Goal: Task Accomplishment & Management: Use online tool/utility

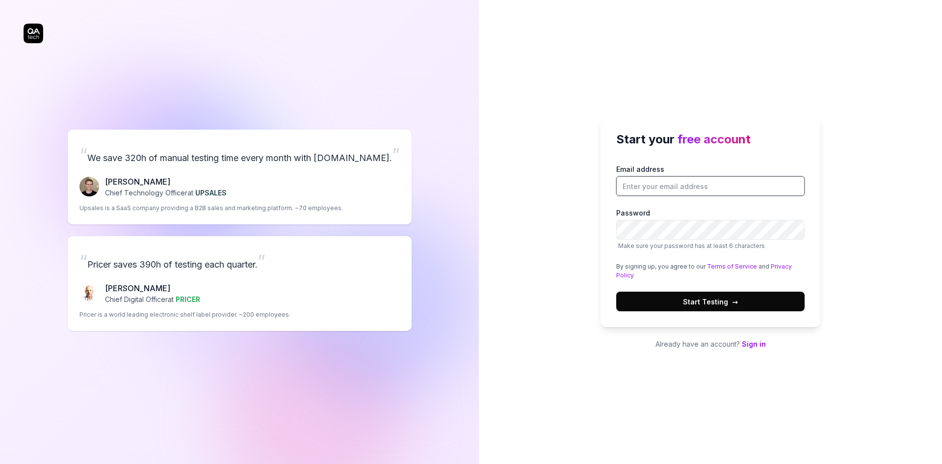
click at [662, 189] on input "Email address" at bounding box center [710, 186] width 188 height 20
click at [692, 180] on input "Email address" at bounding box center [710, 186] width 188 height 20
click at [567, 181] on div "Start your free account Email address Password Make sure your password has at l…" at bounding box center [710, 232] width 463 height 464
click at [660, 180] on input "Email address" at bounding box center [710, 186] width 188 height 20
type input "victorvaledev@gmail.com"
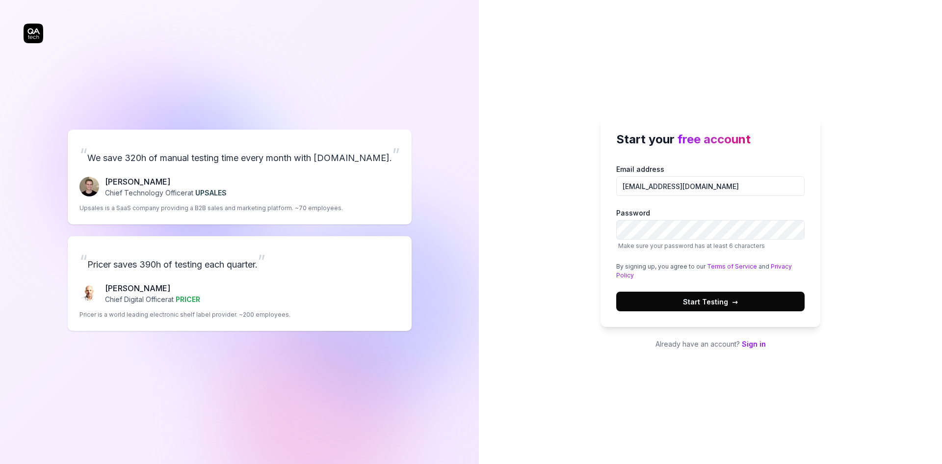
click at [791, 203] on div "Email address victorvaledev@gmail.com Password Make sure your password has at l…" at bounding box center [710, 237] width 188 height 147
click at [528, 217] on div "Start your free account Email address victorvaledev@gmail.com Password Make sur…" at bounding box center [710, 232] width 463 height 464
click at [574, 231] on div "Start your free account Email address victorvaledev@gmail.com Password Make sur…" at bounding box center [710, 232] width 463 height 464
click at [877, 170] on div "Start your free account Email address victorvaledev@gmail.com Password Make sur…" at bounding box center [710, 232] width 463 height 464
click at [746, 306] on button "Start Testing →" at bounding box center [710, 302] width 188 height 20
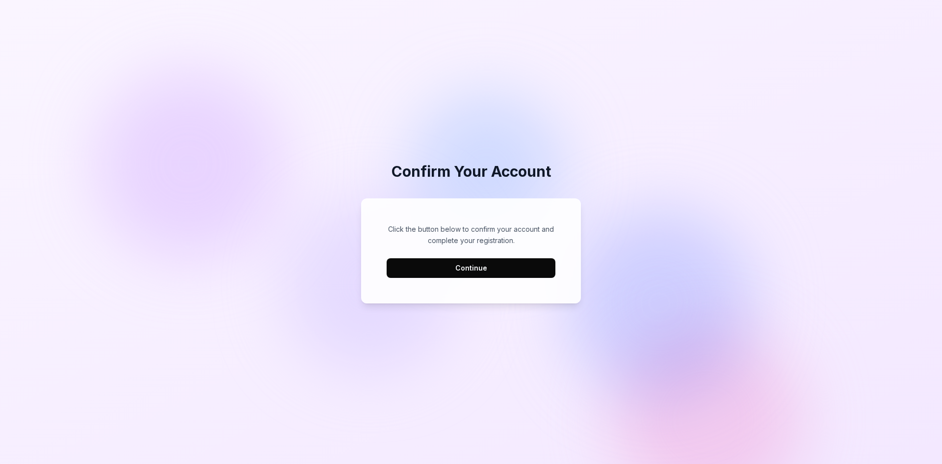
click at [490, 273] on button "Continue" at bounding box center [471, 268] width 169 height 20
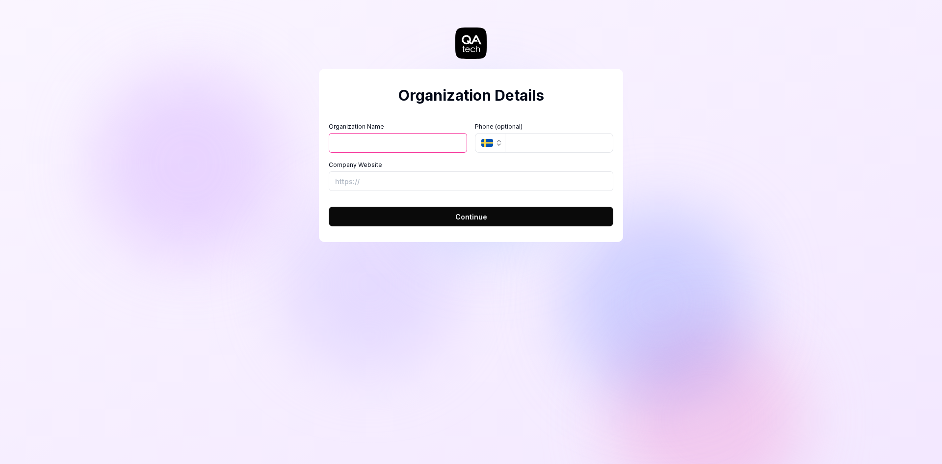
click at [423, 152] on input "Organization Name" at bounding box center [398, 143] width 138 height 20
type input "[PERSON_NAME]"
click at [489, 147] on button "SE" at bounding box center [490, 143] width 30 height 20
click at [414, 154] on div "Organization Name victor Organization Logo (Square minimum 256x256px) Click to …" at bounding box center [471, 156] width 285 height 69
click at [401, 180] on input "Company Website" at bounding box center [471, 181] width 285 height 20
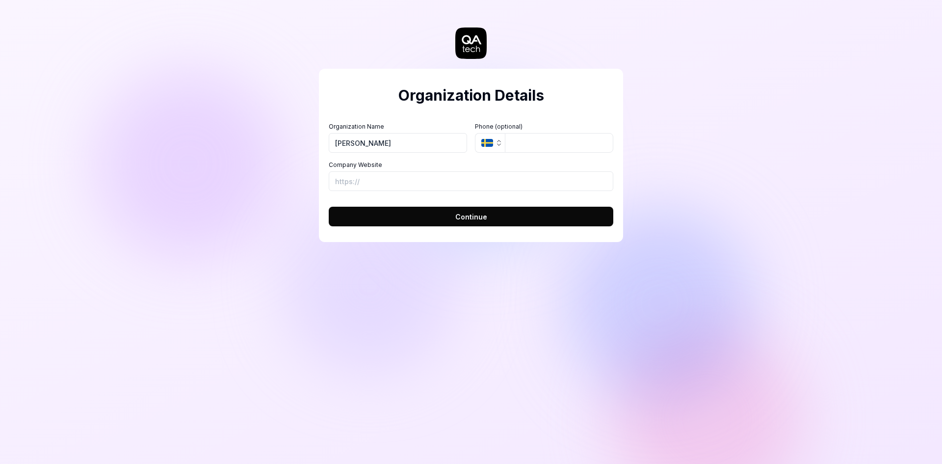
click at [423, 213] on button "Continue" at bounding box center [471, 217] width 285 height 20
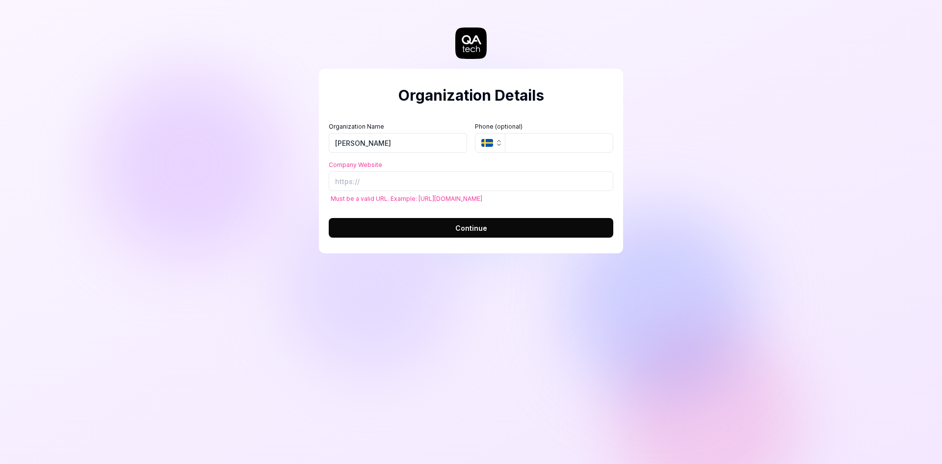
click at [405, 170] on div "Company Website Must be a valid URL. Example: https://example.com" at bounding box center [471, 181] width 285 height 42
click at [405, 181] on input "Company Website" at bounding box center [471, 181] width 285 height 20
click at [377, 185] on input "Company Website" at bounding box center [471, 181] width 285 height 20
paste input "[URL][DOMAIN_NAME]"
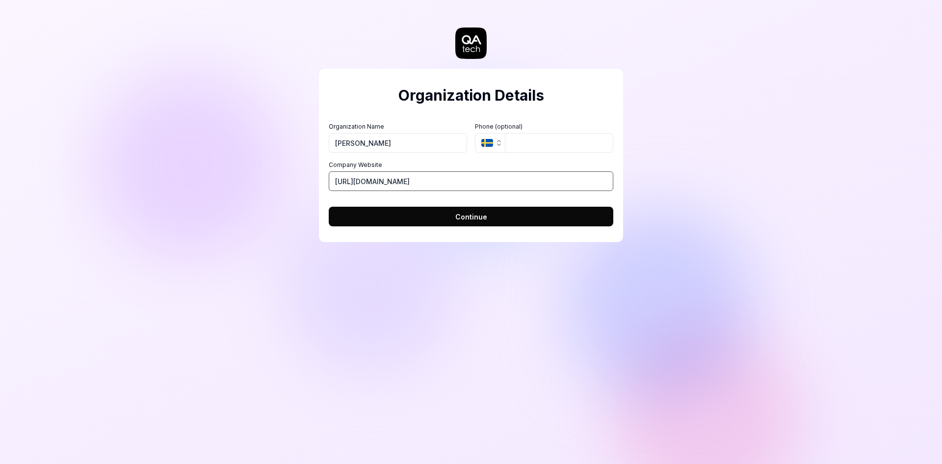
type input "[URL][DOMAIN_NAME]"
click at [529, 215] on button "Continue" at bounding box center [471, 217] width 285 height 20
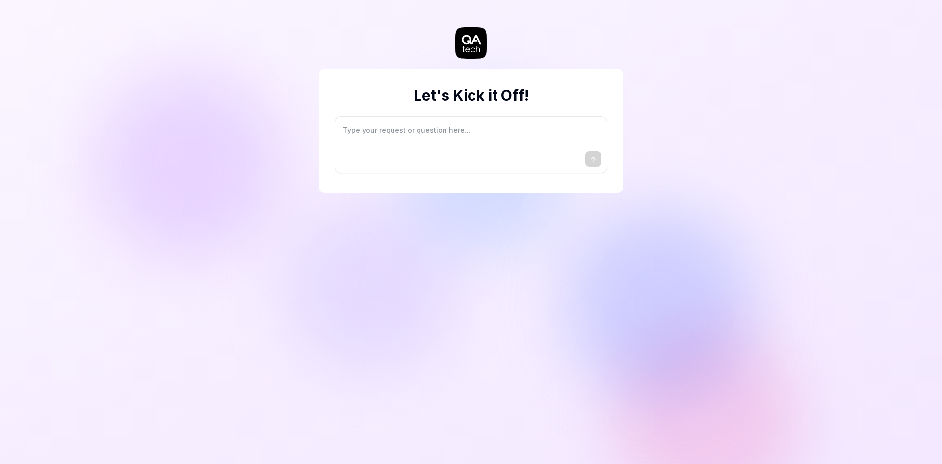
type textarea "*"
type textarea "I"
type textarea "*"
type textarea "I"
type textarea "*"
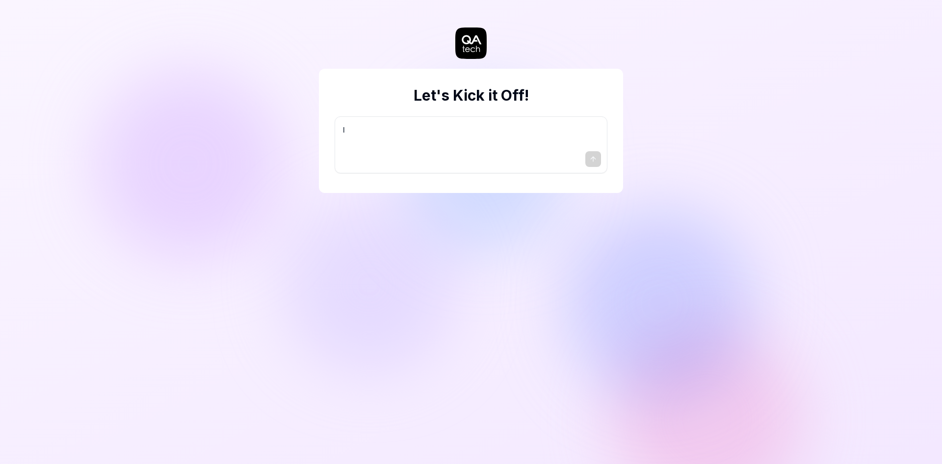
type textarea "I w"
type textarea "*"
type textarea "I wa"
type textarea "*"
type textarea "I wan"
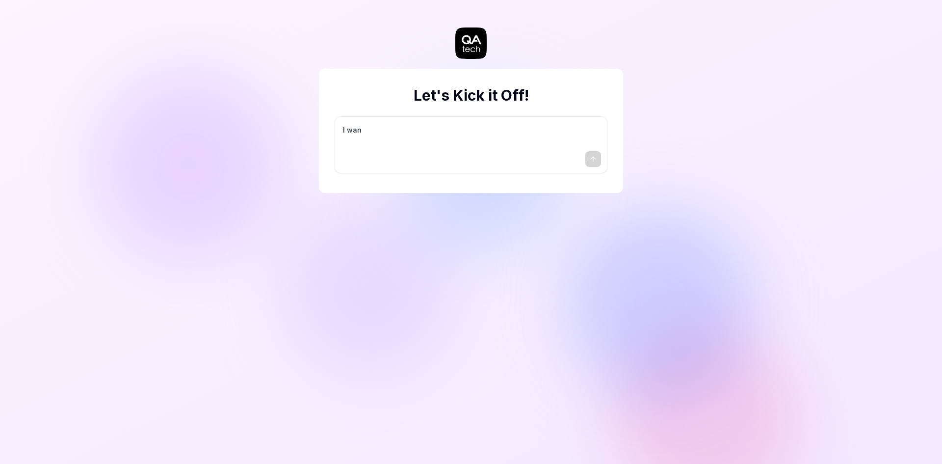
type textarea "*"
type textarea "I want"
type textarea "*"
type textarea "I want"
type textarea "*"
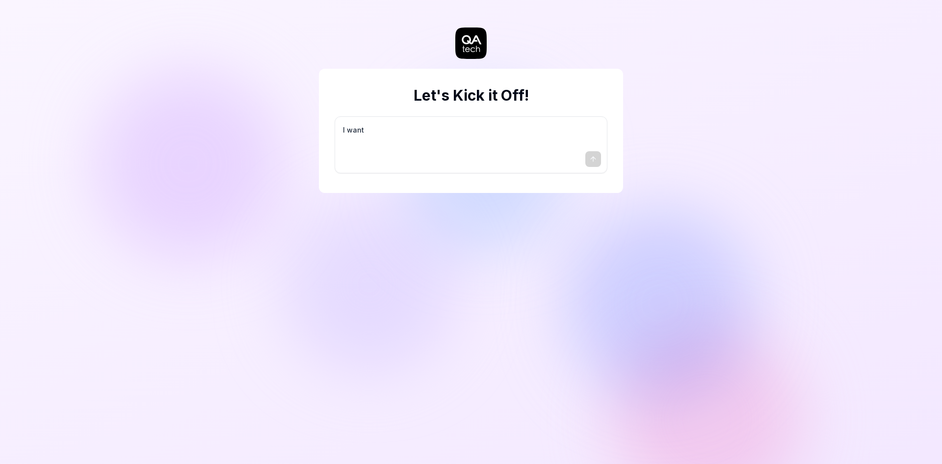
type textarea "I want a"
type textarea "*"
type textarea "I want a"
type textarea "*"
type textarea "I want a g"
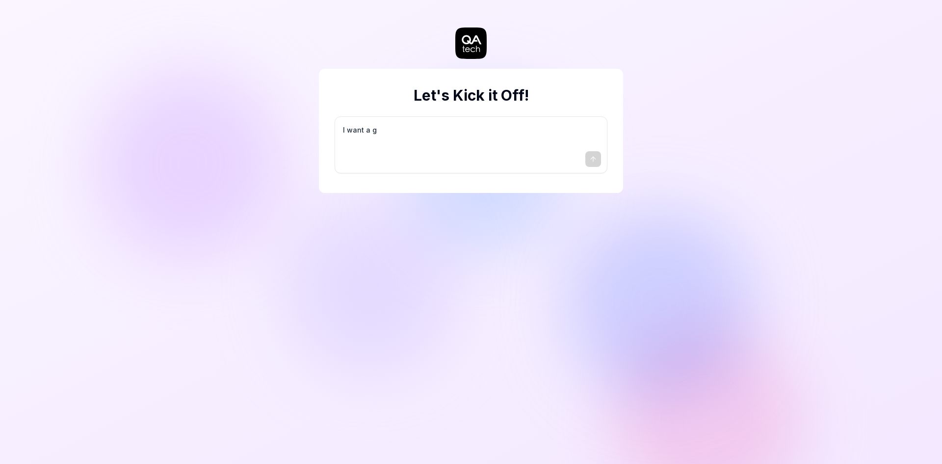
type textarea "*"
type textarea "I want a go"
type textarea "*"
type textarea "I want a goo"
type textarea "*"
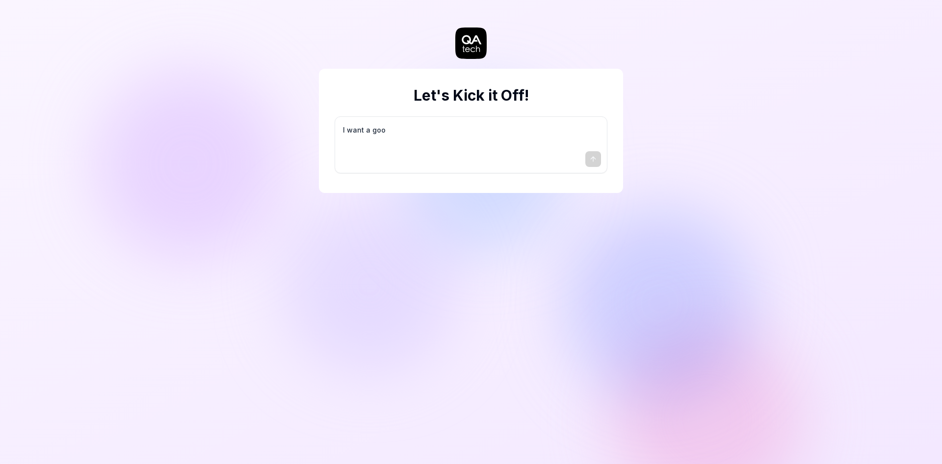
type textarea "I want a good"
type textarea "*"
type textarea "I want a good"
type textarea "*"
type textarea "I want a good t"
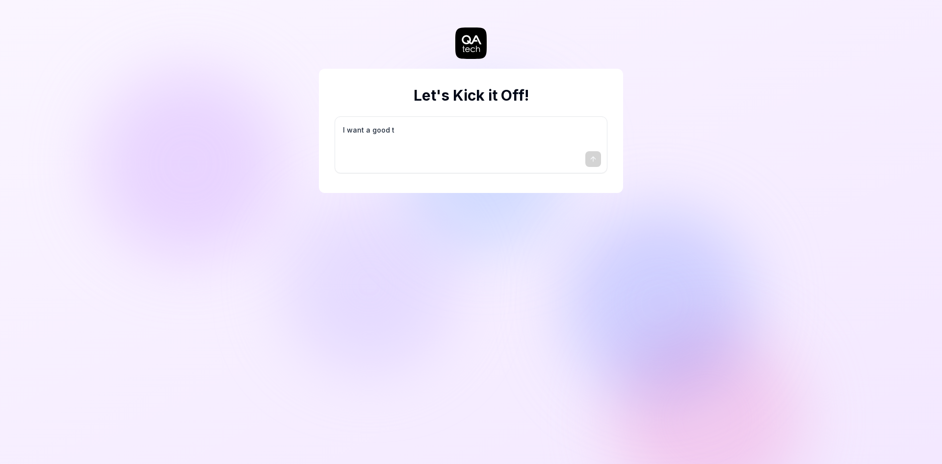
type textarea "*"
type textarea "I want a good te"
type textarea "*"
type textarea "I want a good tes"
type textarea "*"
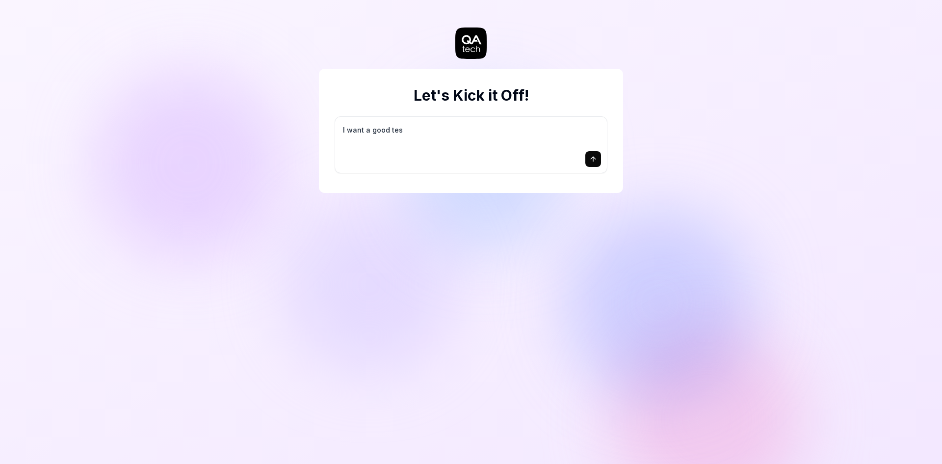
type textarea "I want a good test"
type textarea "*"
type textarea "I want a good test"
type textarea "*"
type textarea "I want a good test s"
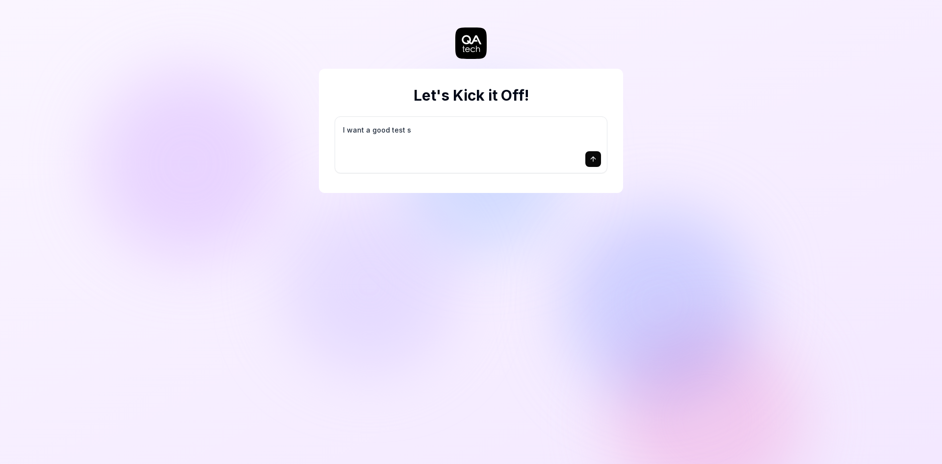
type textarea "*"
type textarea "I want a good test se"
type textarea "*"
type textarea "I want a good test set"
type textarea "*"
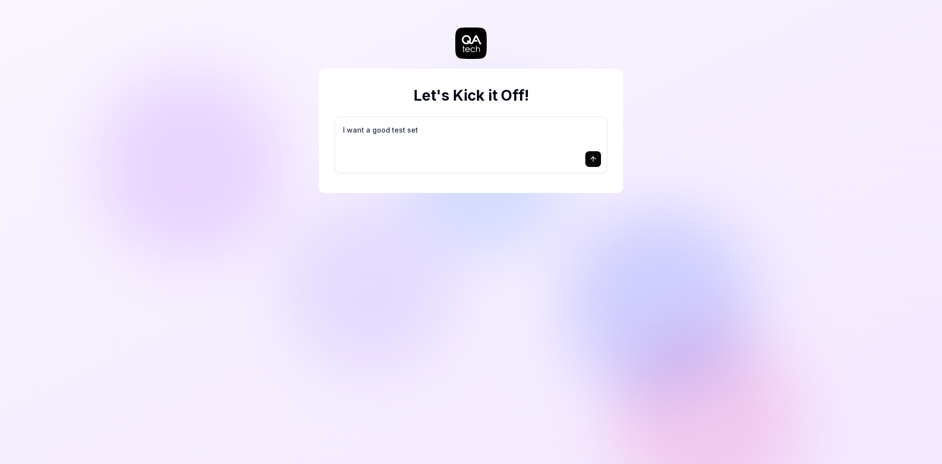
type textarea "I want a good test setu"
type textarea "*"
type textarea "I want a good test setup"
type textarea "*"
type textarea "I want a good test setup"
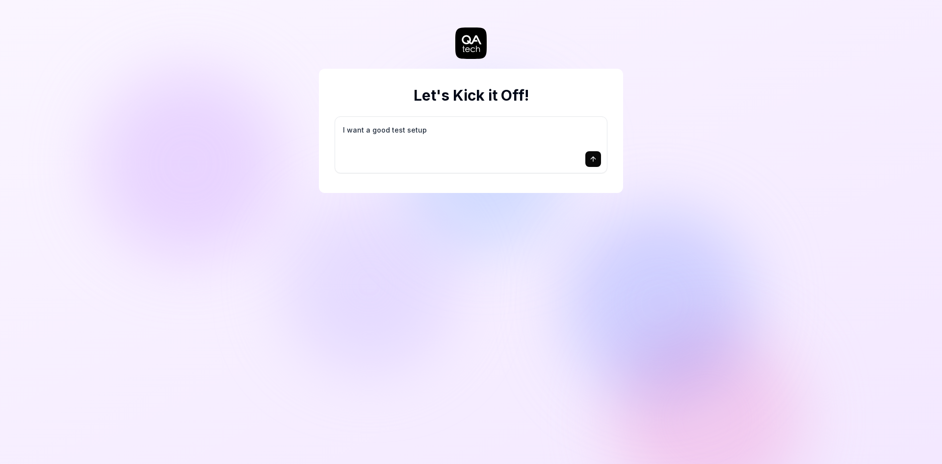
type textarea "*"
type textarea "I want a good test setup f"
type textarea "*"
type textarea "I want a good test setup fo"
type textarea "*"
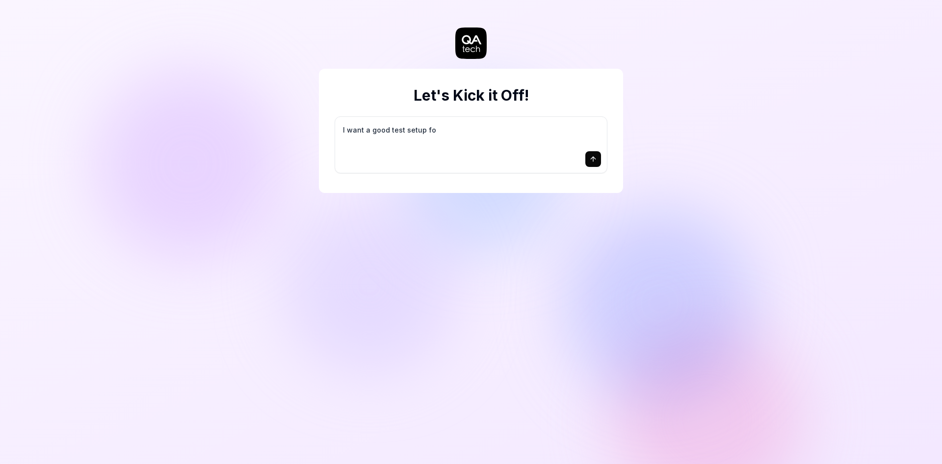
type textarea "I want a good test setup for"
type textarea "*"
type textarea "I want a good test setup for"
type textarea "*"
type textarea "I want a good test setup for m"
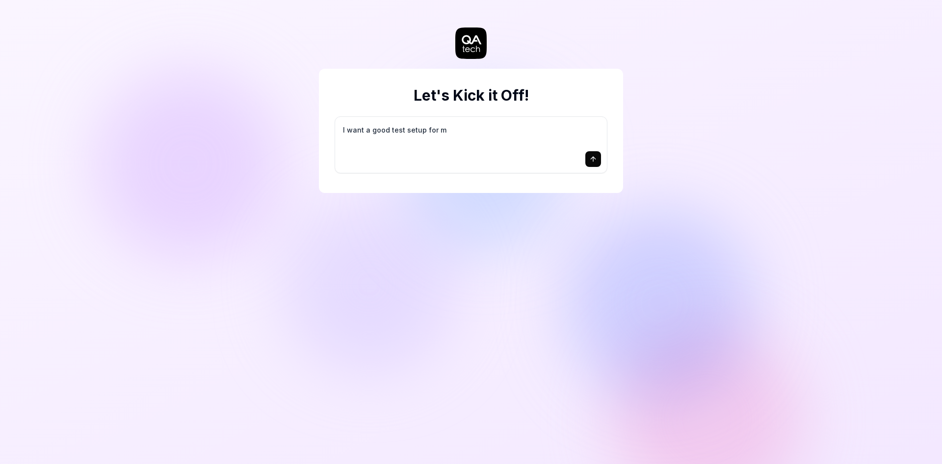
type textarea "*"
type textarea "I want a good test setup for my"
type textarea "*"
type textarea "I want a good test setup for my"
type textarea "*"
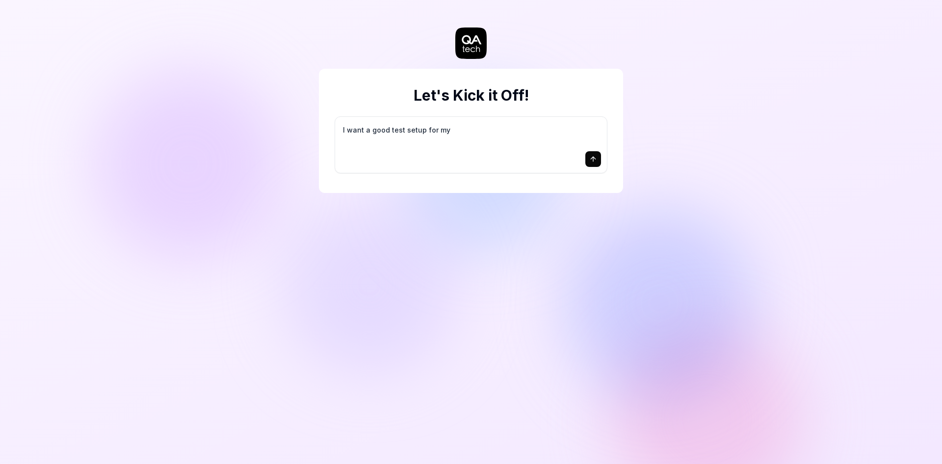
type textarea "I want a good test setup for my s"
type textarea "*"
type textarea "I want a good test setup for my si"
type textarea "*"
type textarea "I want a good test setup for my sit"
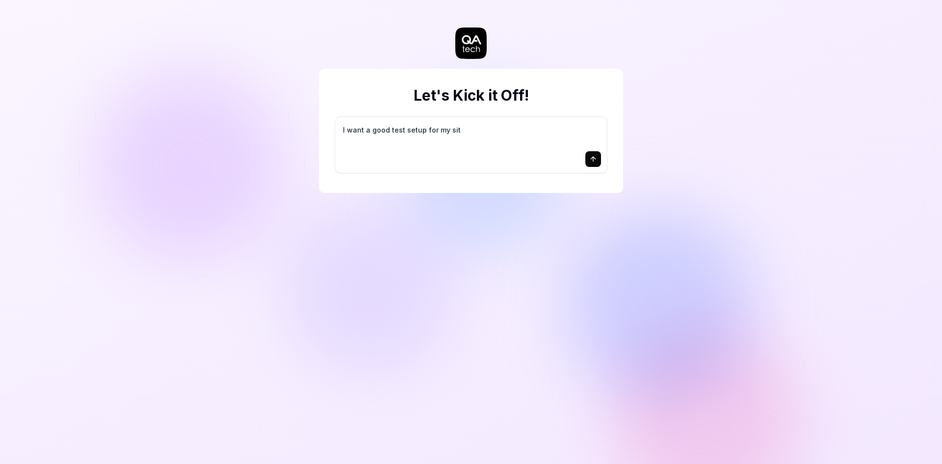
type textarea "*"
type textarea "I want a good test setup for my site"
type textarea "*"
type textarea "I want a good test setup for my site"
type textarea "*"
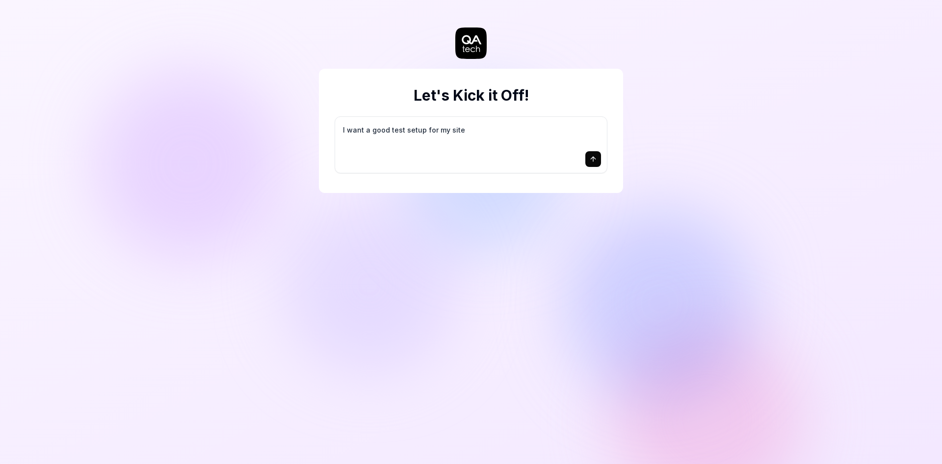
type textarea "I want a good test setup for my site -"
type textarea "*"
type textarea "I want a good test setup for my site -"
type textarea "*"
type textarea "I want a good test setup for my site - h"
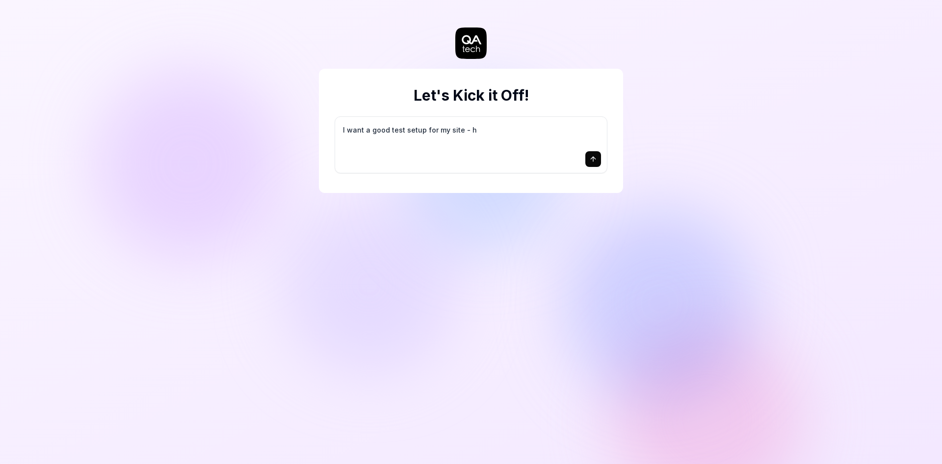
type textarea "*"
type textarea "I want a good test setup for my site - he"
type textarea "*"
type textarea "I want a good test setup for my site - hel"
type textarea "*"
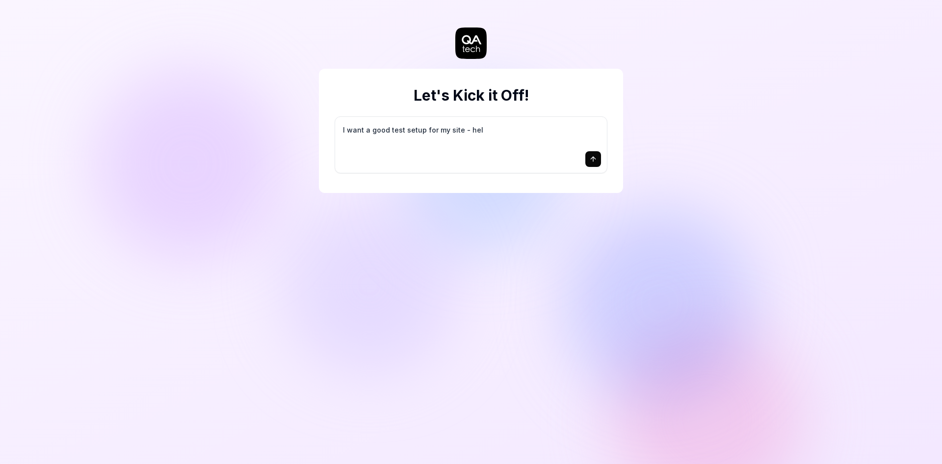
type textarea "I want a good test setup for my site - help"
type textarea "*"
type textarea "I want a good test setup for my site - help"
type textarea "*"
type textarea "I want a good test setup for my site - help m"
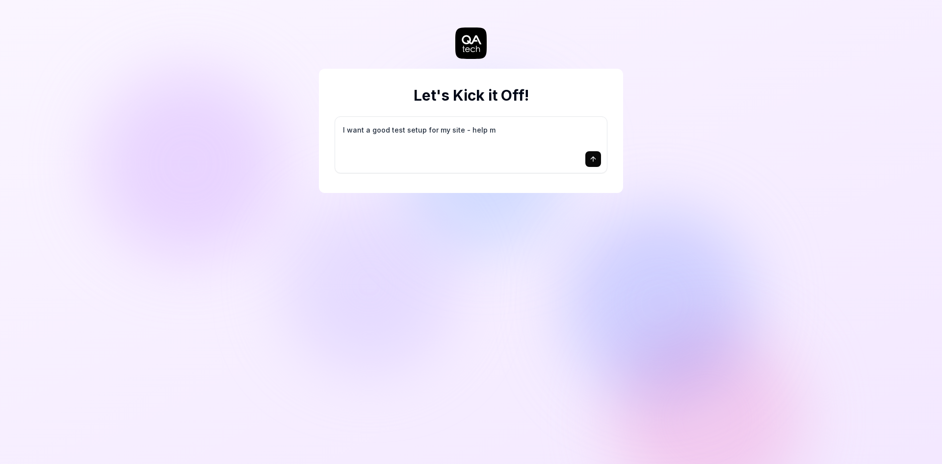
type textarea "*"
type textarea "I want a good test setup for my site - help me"
type textarea "*"
type textarea "I want a good test setup for my site - help me"
type textarea "*"
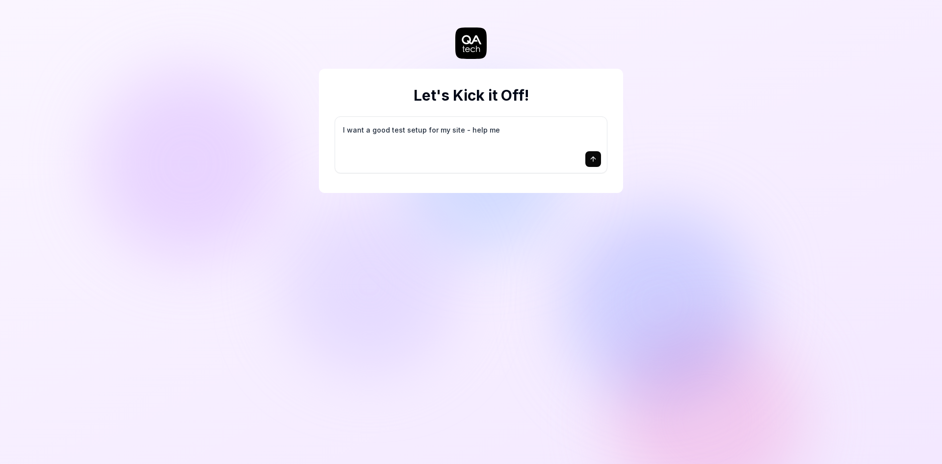
type textarea "I want a good test setup for my site - help me c"
type textarea "*"
type textarea "I want a good test setup for my site - help me cr"
type textarea "*"
type textarea "I want a good test setup for my site - help me cre"
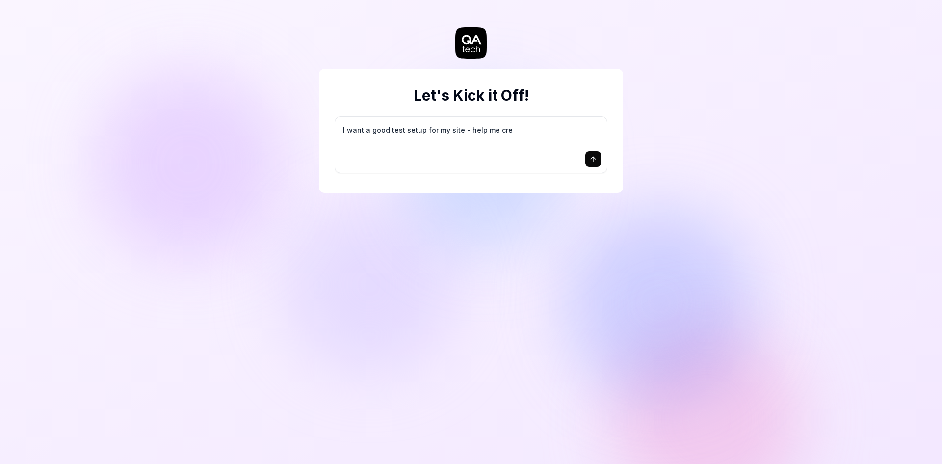
type textarea "*"
type textarea "I want a good test setup for my site - help me crea"
type textarea "*"
type textarea "I want a good test setup for my site - help me creat"
type textarea "*"
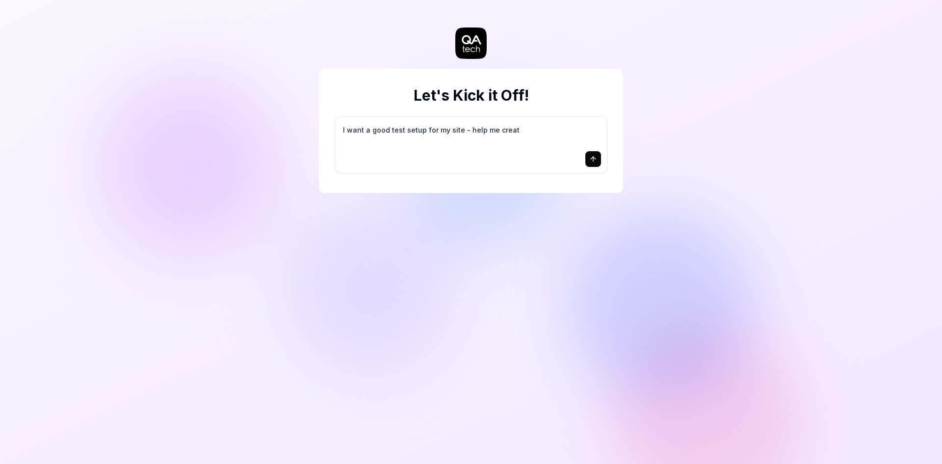
type textarea "I want a good test setup for my site - help me create"
type textarea "*"
type textarea "I want a good test setup for my site - help me create"
type textarea "*"
type textarea "I want a good test setup for my site - help me create t"
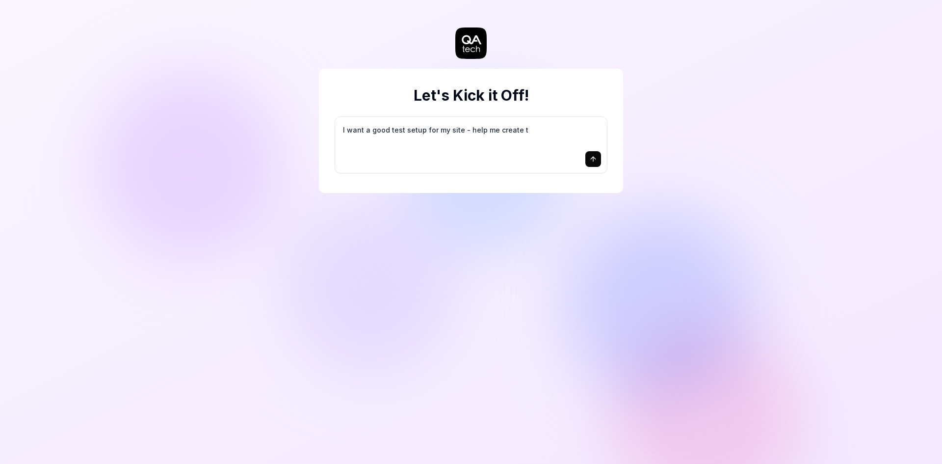
type textarea "*"
type textarea "I want a good test setup for my site - help me create th"
type textarea "*"
type textarea "I want a good test setup for my site - help me create the"
type textarea "*"
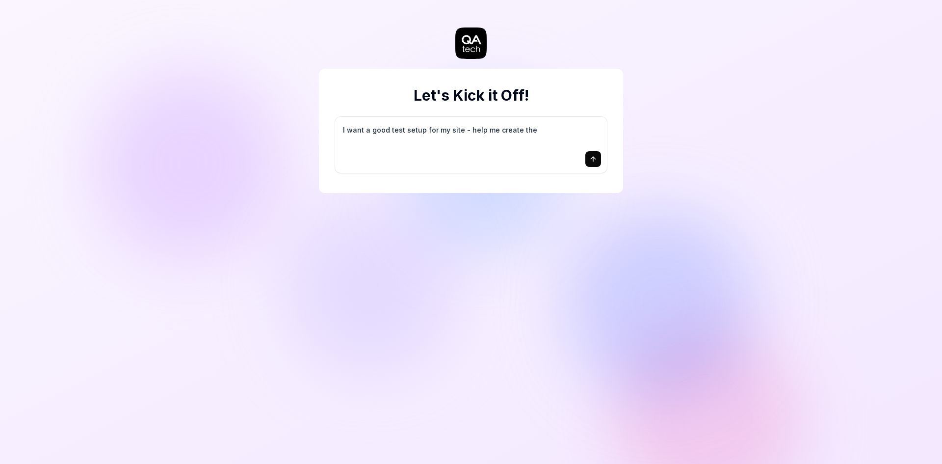
type textarea "I want a good test setup for my site - help me create the"
type textarea "*"
type textarea "I want a good test setup for my site - help me create the f"
type textarea "*"
type textarea "I want a good test setup for my site - help me create the fi"
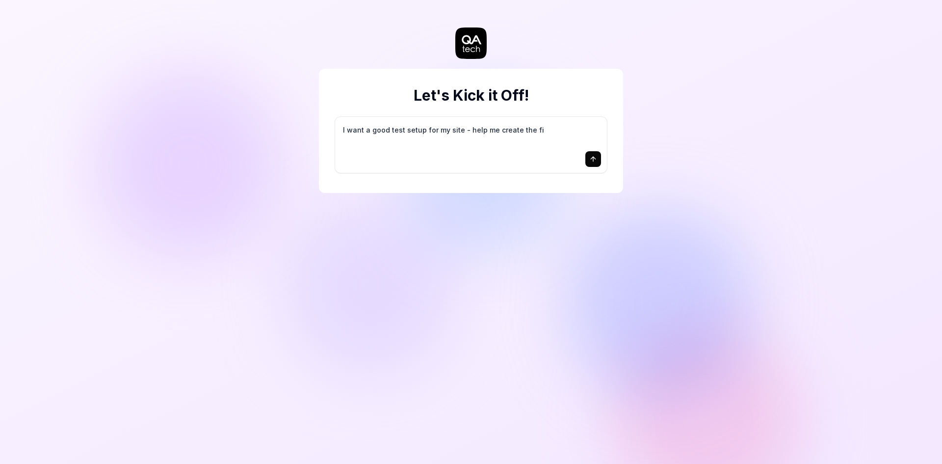
type textarea "*"
type textarea "I want a good test setup for my site - help me create the fir"
type textarea "*"
type textarea "I want a good test setup for my site - help me create the firs"
type textarea "*"
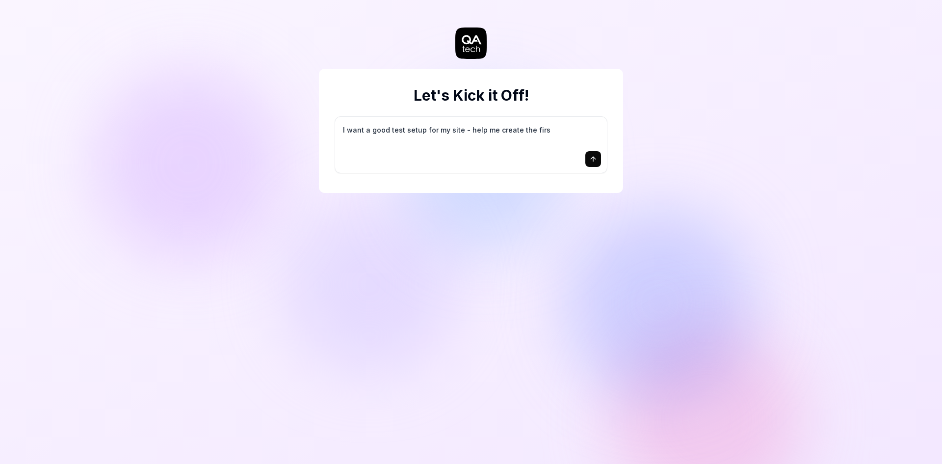
type textarea "I want a good test setup for my site - help me create the first"
type textarea "*"
type textarea "I want a good test setup for my site - help me create the first"
type textarea "*"
type textarea "I want a good test setup for my site - help me create the first 3"
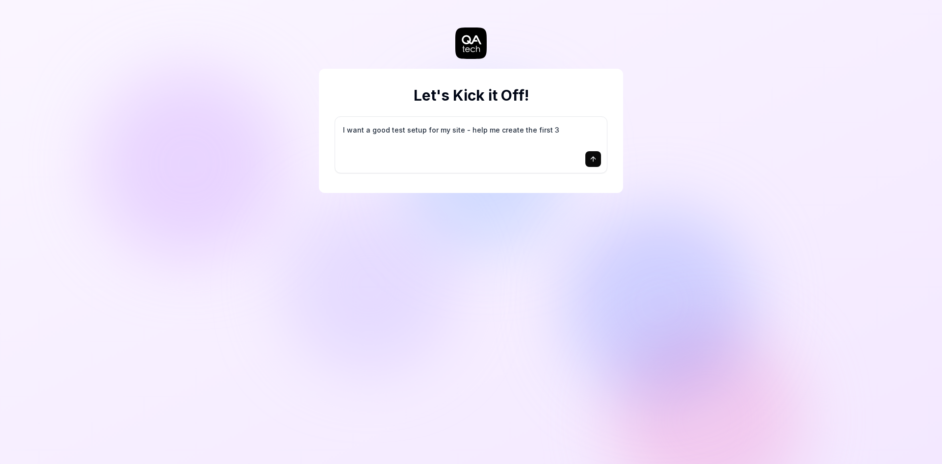
type textarea "*"
type textarea "I want a good test setup for my site - help me create the first 3-"
type textarea "*"
type textarea "I want a good test setup for my site - help me create the first 3-5"
type textarea "*"
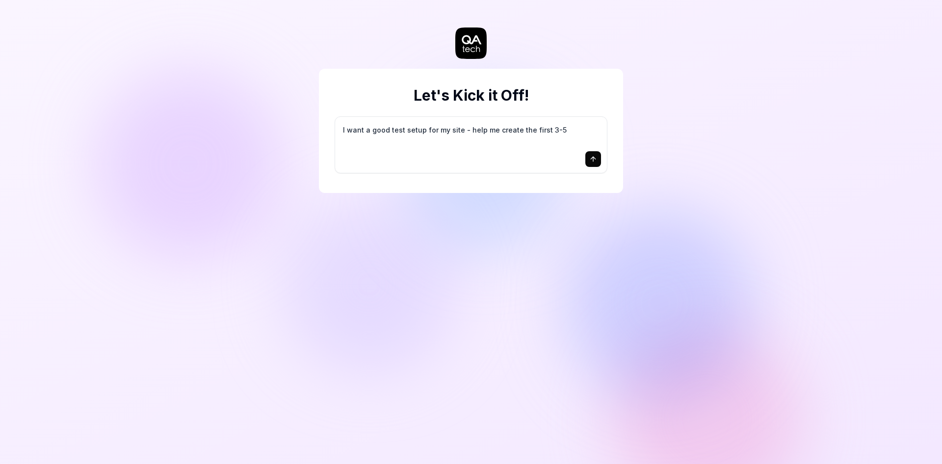
type textarea "I want a good test setup for my site - help me create the first 3-5"
type textarea "*"
type textarea "I want a good test setup for my site - help me create the first 3-5 t"
type textarea "*"
type textarea "I want a good test setup for my site - help me create the first 3-5 te"
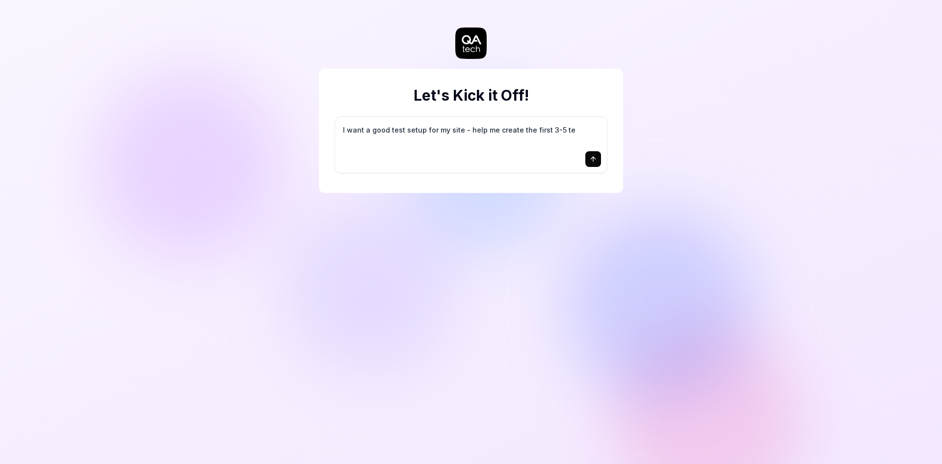
type textarea "*"
type textarea "I want a good test setup for my site - help me create the first 3-5 tes"
type textarea "*"
type textarea "I want a good test setup for my site - help me create the first 3-5 test"
type textarea "*"
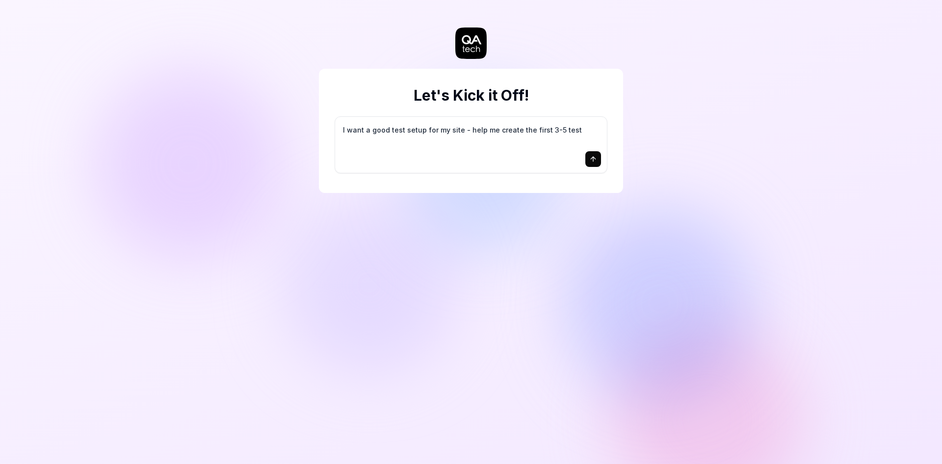
type textarea "I want a good test setup for my site - help me create the first 3-5 test"
type textarea "*"
type textarea "I want a good test setup for my site - help me create the first 3-5 test c"
type textarea "*"
type textarea "I want a good test setup for my site - help me create the first 3-5 test ca"
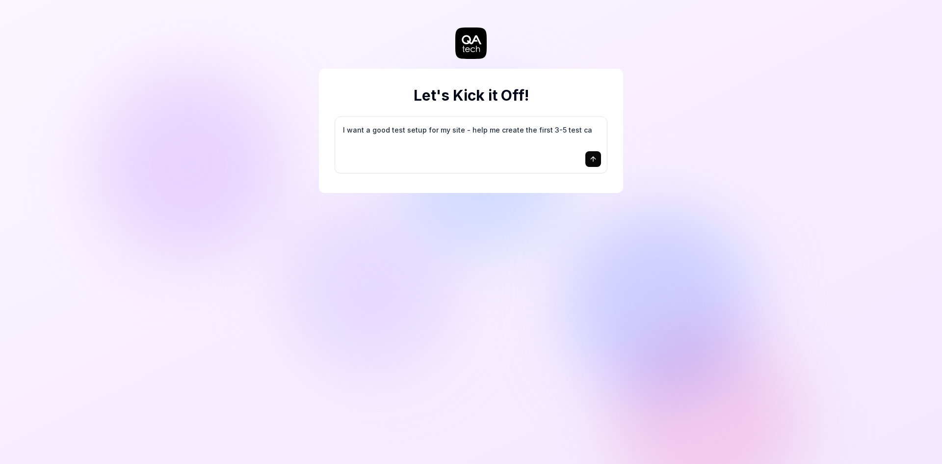
type textarea "*"
type textarea "I want a good test setup for my site - help me create the first 3-5 test cas"
type textarea "*"
type textarea "I want a good test setup for my site - help me create the first 3-5 test case"
type textarea "*"
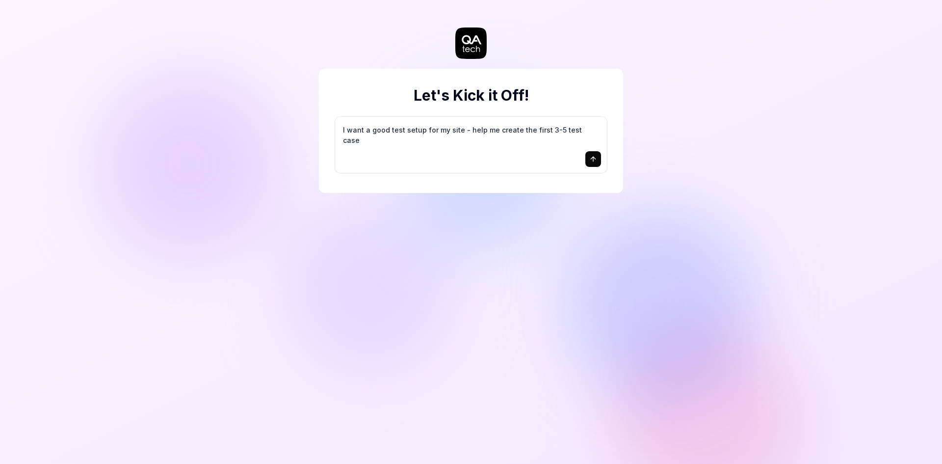
type textarea "I want a good test setup for my site - help me create the first 3-5 test cases"
click at [590, 155] on button "submit" at bounding box center [593, 159] width 16 height 16
type textarea "*"
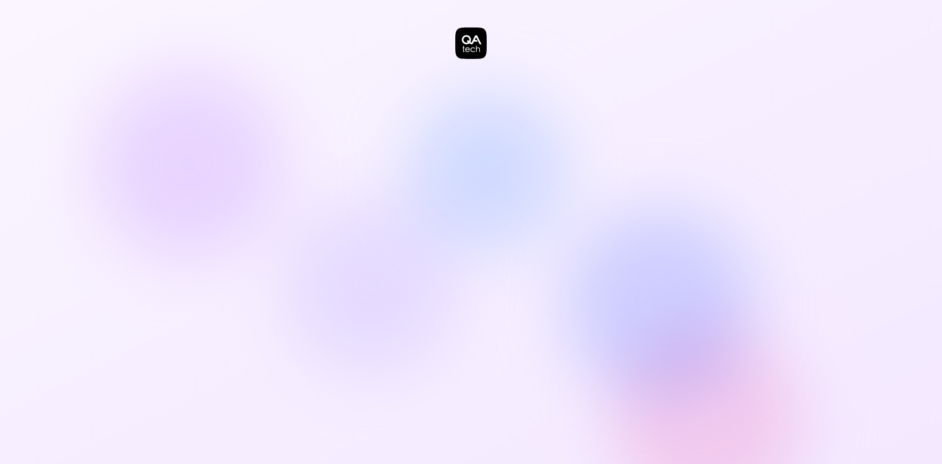
click at [639, 106] on div at bounding box center [471, 232] width 942 height 464
click at [579, 169] on div at bounding box center [471, 232] width 942 height 464
click at [486, 59] on div at bounding box center [471, 49] width 304 height 59
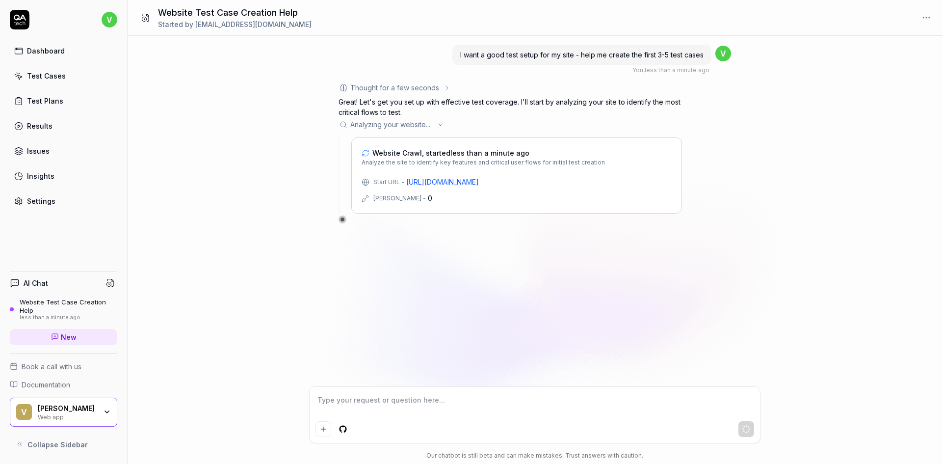
click at [740, 127] on div "I want a good test setup for my site - help me create the first 3-5 test cases …" at bounding box center [535, 211] width 815 height 350
click at [700, 149] on div "Thought for a few seconds The user wants to set up test cases for their site. L…" at bounding box center [535, 152] width 393 height 141
drag, startPoint x: 458, startPoint y: 52, endPoint x: 703, endPoint y: 56, distance: 244.9
click at [708, 57] on div "I want a good test setup for my site - help me create the first 3-5 test cases" at bounding box center [581, 55] width 259 height 20
click at [732, 88] on div "I want a good test setup for my site - help me create the first 3-5 test cases …" at bounding box center [535, 211] width 815 height 350
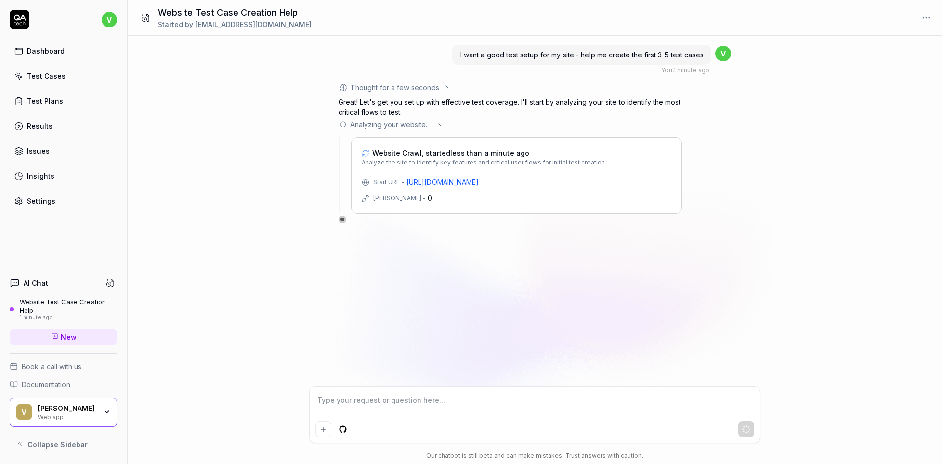
type textarea "*"
click at [441, 119] on div "Analyzing your website ..." at bounding box center [511, 124] width 344 height 10
click at [439, 125] on icon at bounding box center [441, 125] width 8 height 8
click at [443, 122] on icon at bounding box center [441, 125] width 8 height 8
click at [442, 117] on div "Thought for a few seconds The user wants to set up test cases for their site. L…" at bounding box center [511, 152] width 344 height 141
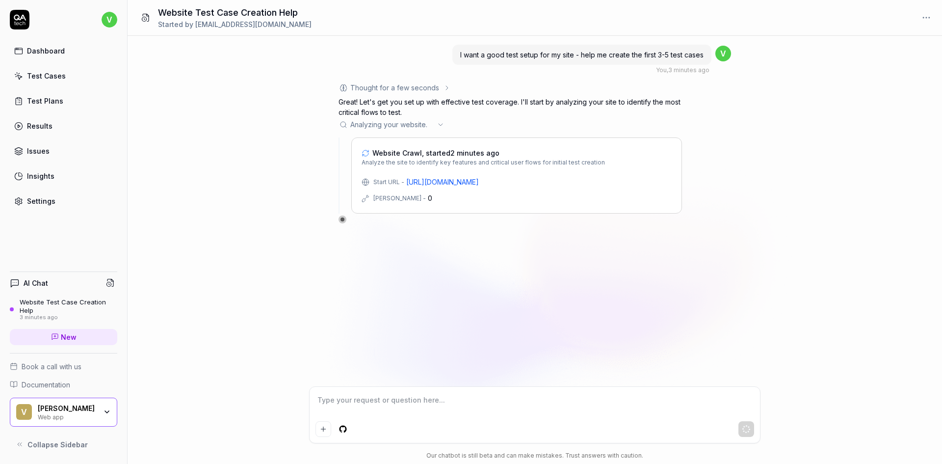
click at [446, 86] on icon at bounding box center [447, 88] width 2 height 4
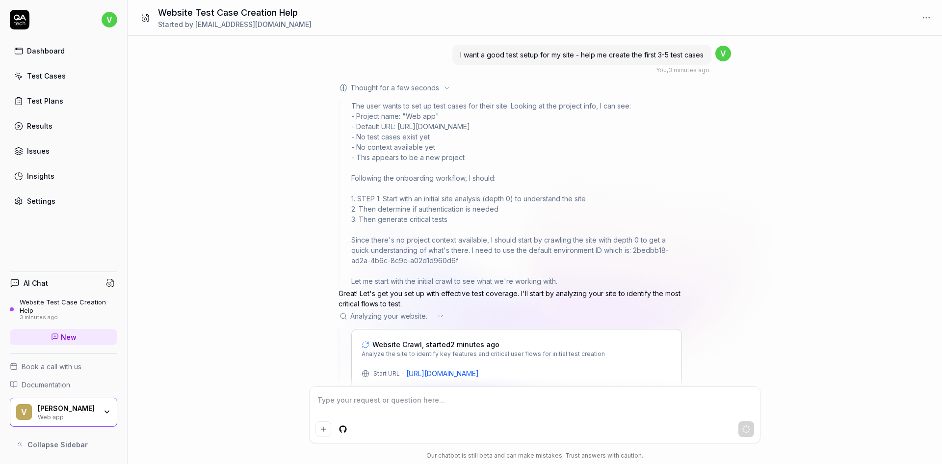
click at [446, 87] on icon at bounding box center [447, 88] width 8 height 8
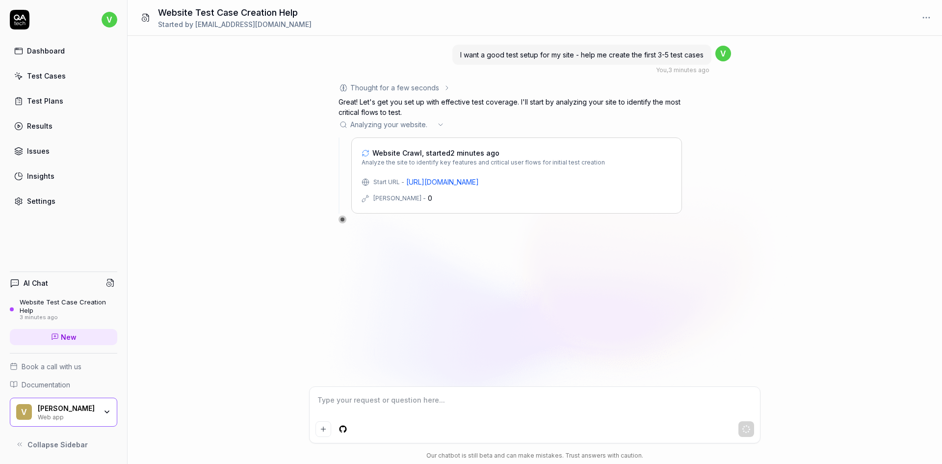
click at [349, 226] on div "I want a good test setup for my site - help me create the first 3-5 test cases …" at bounding box center [535, 211] width 815 height 350
drag, startPoint x: 396, startPoint y: 413, endPoint x: 396, endPoint y: 400, distance: 12.8
click at [395, 407] on textarea at bounding box center [535, 405] width 439 height 25
click at [48, 76] on div "Test Cases" at bounding box center [46, 76] width 39 height 10
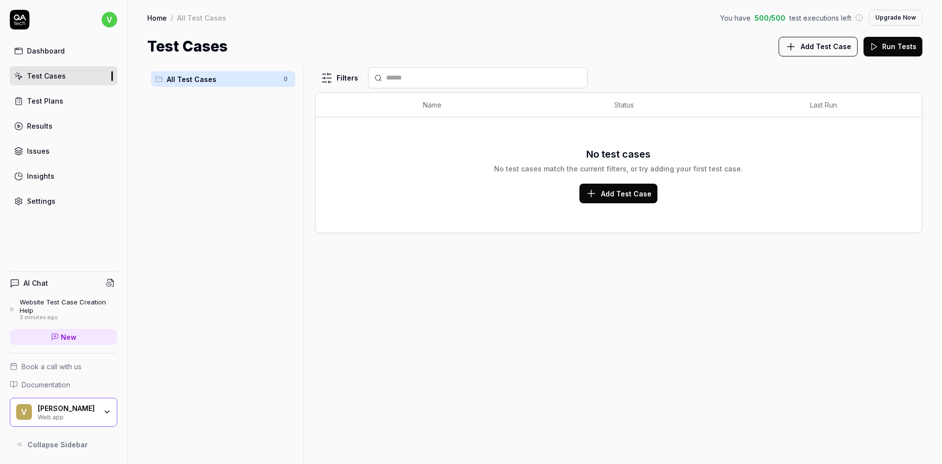
click at [45, 56] on link "Dashboard" at bounding box center [63, 50] width 107 height 19
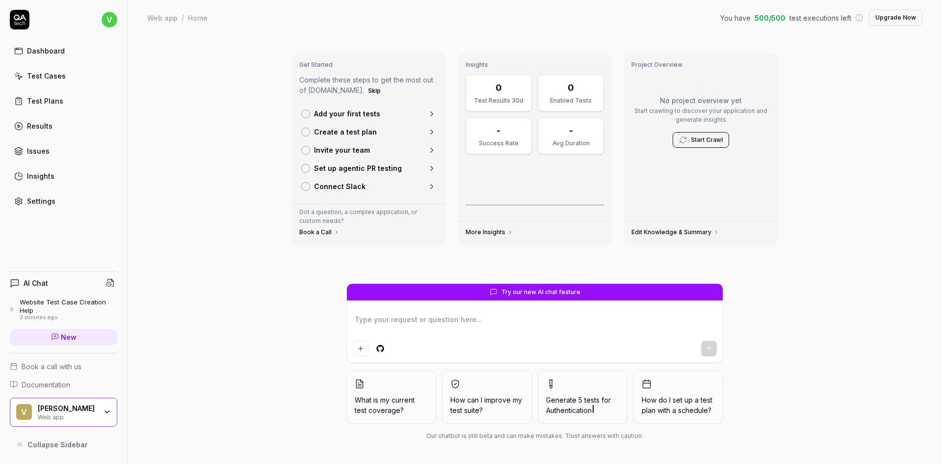
click at [55, 103] on div "Test Plans" at bounding box center [45, 101] width 36 height 10
type textarea "*"
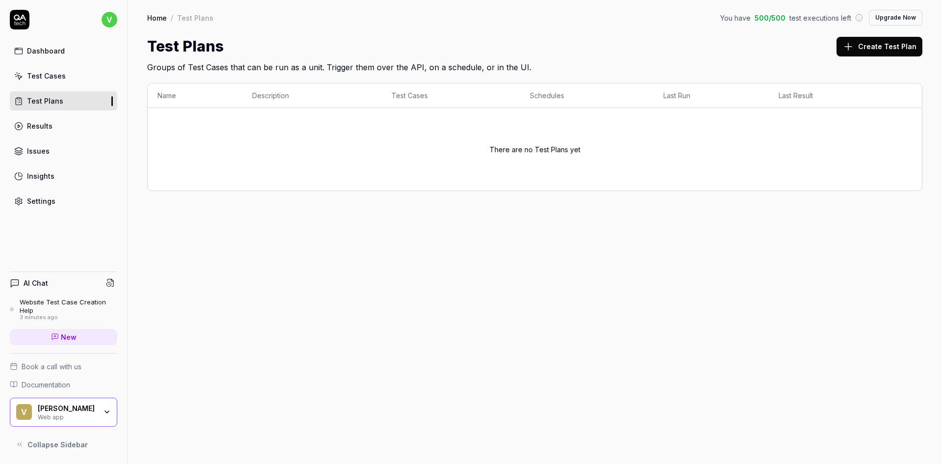
click at [47, 334] on link "New" at bounding box center [63, 337] width 107 height 16
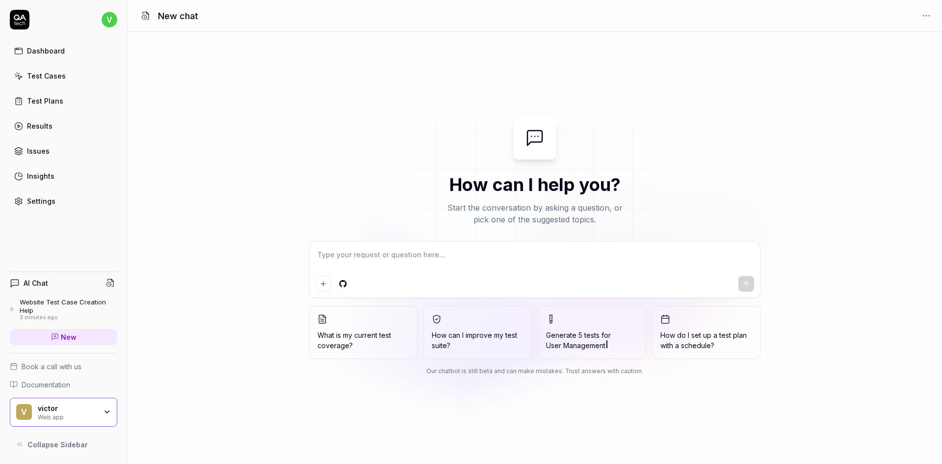
drag, startPoint x: 404, startPoint y: 283, endPoint x: 409, endPoint y: 262, distance: 21.6
click at [404, 282] on div at bounding box center [535, 284] width 439 height 16
type textarea "*"
click at [410, 255] on textarea at bounding box center [535, 259] width 439 height 25
type textarea "t"
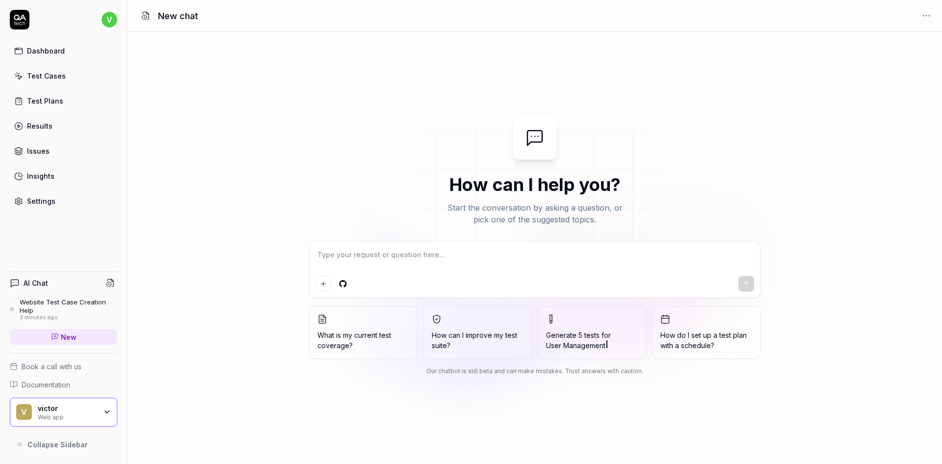
type textarea "*"
type textarea "te"
type textarea "*"
type textarea "tes"
type textarea "*"
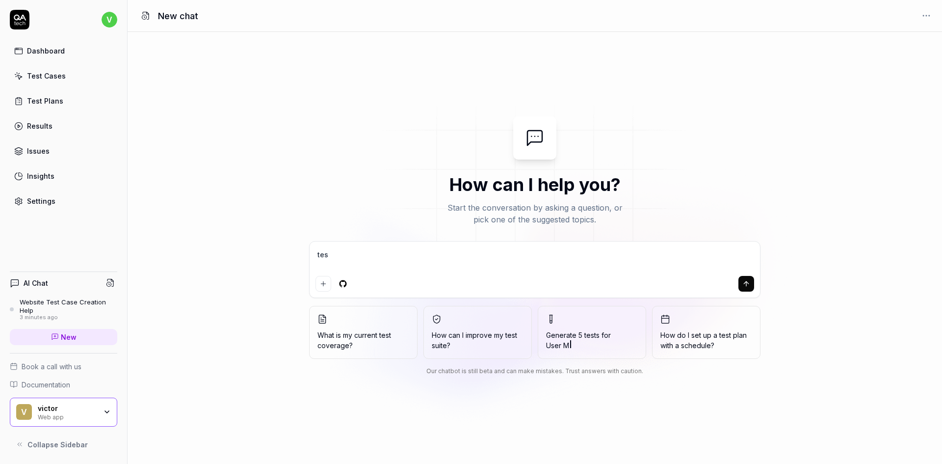
type textarea "test"
type textarea "*"
type textarea "teste"
type textarea "*"
type textarea "teste"
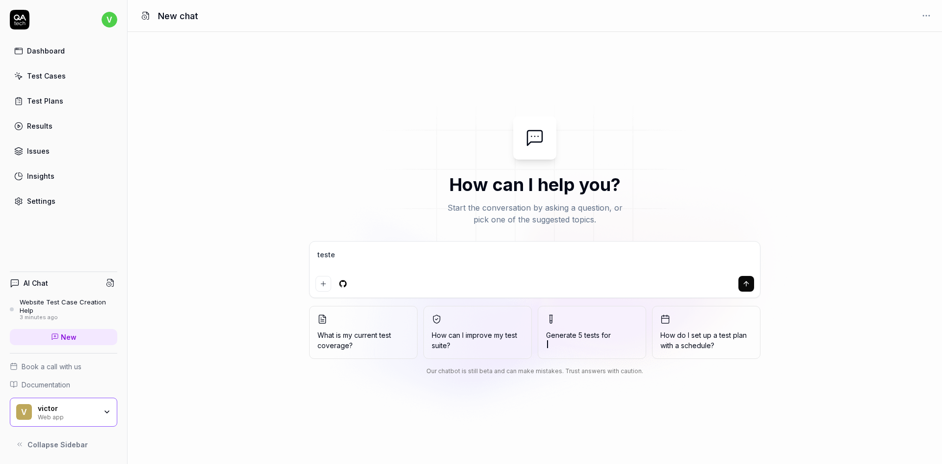
type textarea "*"
type textarea "teste ,m"
type textarea "*"
type textarea "teste ,mi"
type textarea "*"
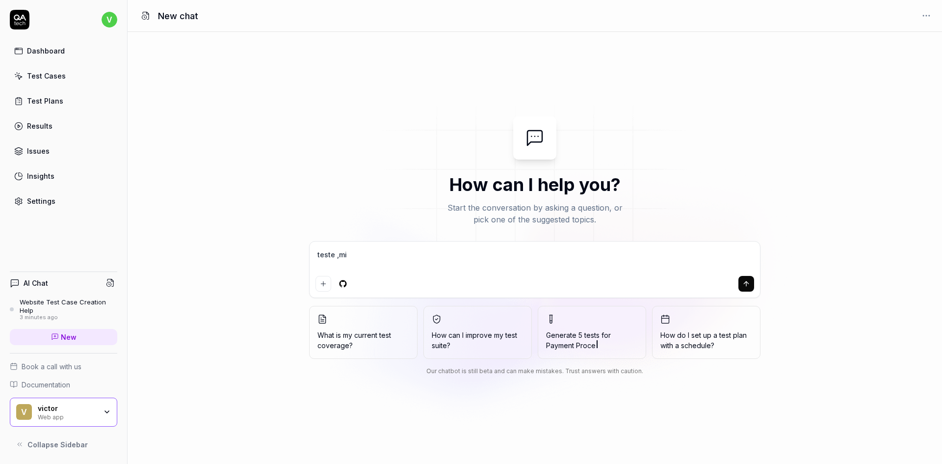
type textarea "teste ,m"
type textarea "*"
type textarea "teste ,"
type textarea "*"
type textarea "teste"
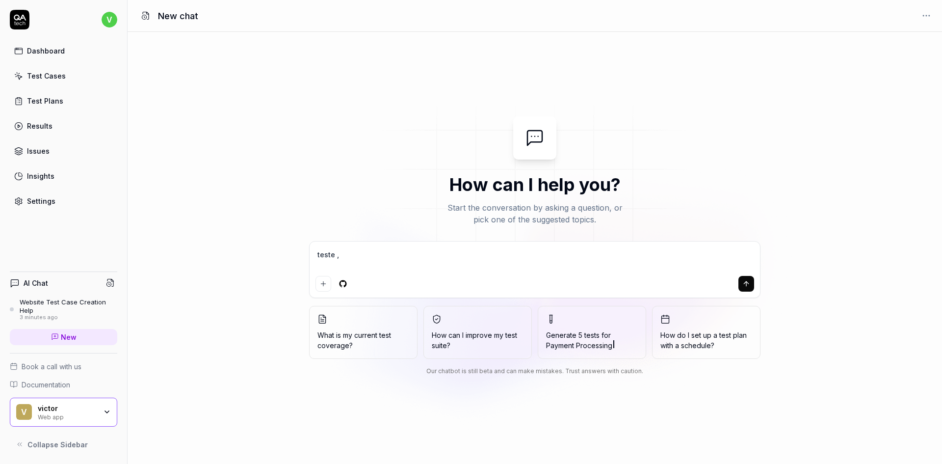
type textarea "*"
type textarea "teste m"
type textarea "*"
type textarea "teste mi"
type textarea "*"
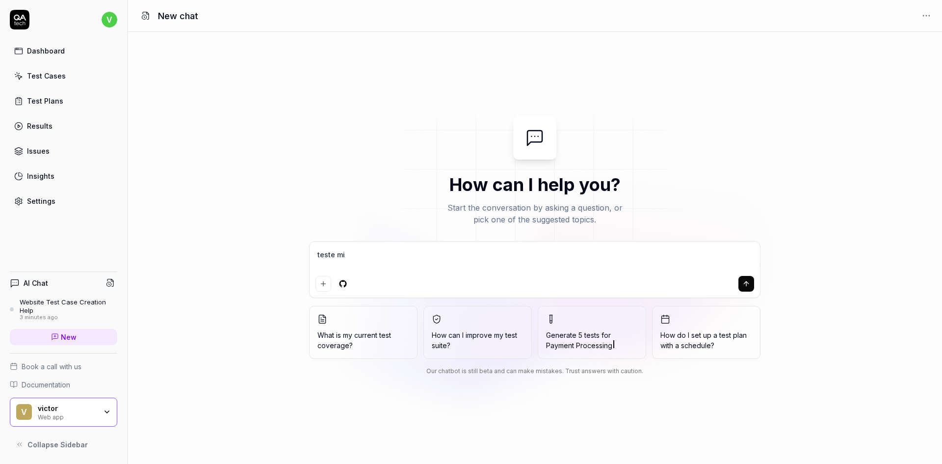
type textarea "teste min"
type textarea "*"
type textarea "teste minh"
type textarea "*"
type textarea "teste minha"
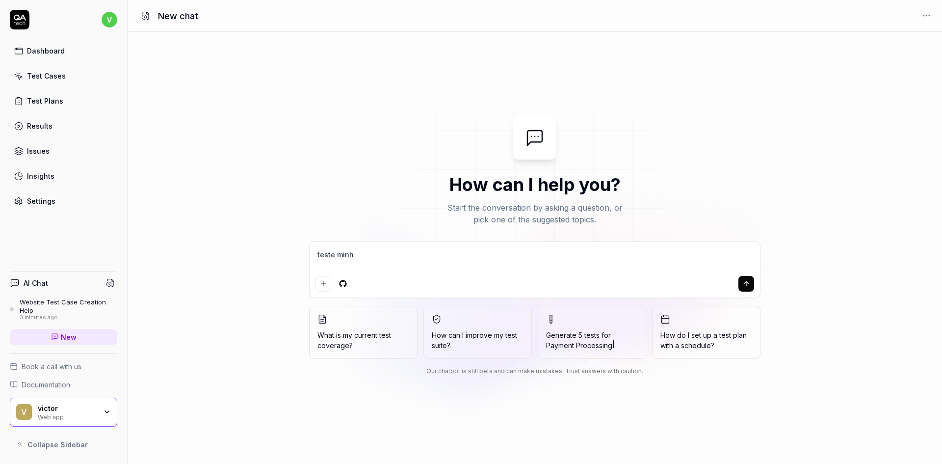
type textarea "*"
type textarea "teste minha"
type textarea "*"
type textarea "teste minha p"
type textarea "*"
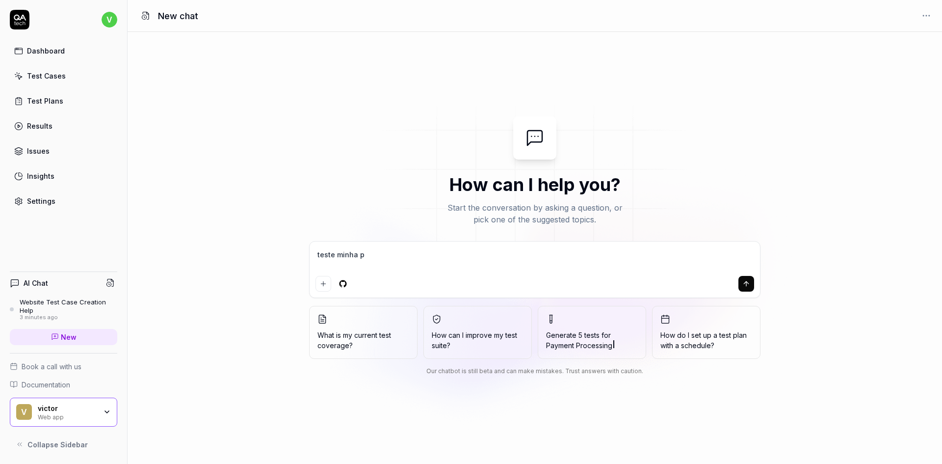
type textarea "teste minha pl"
type textarea "*"
type textarea "teste minha pla"
type textarea "*"
type textarea "teste minha plat"
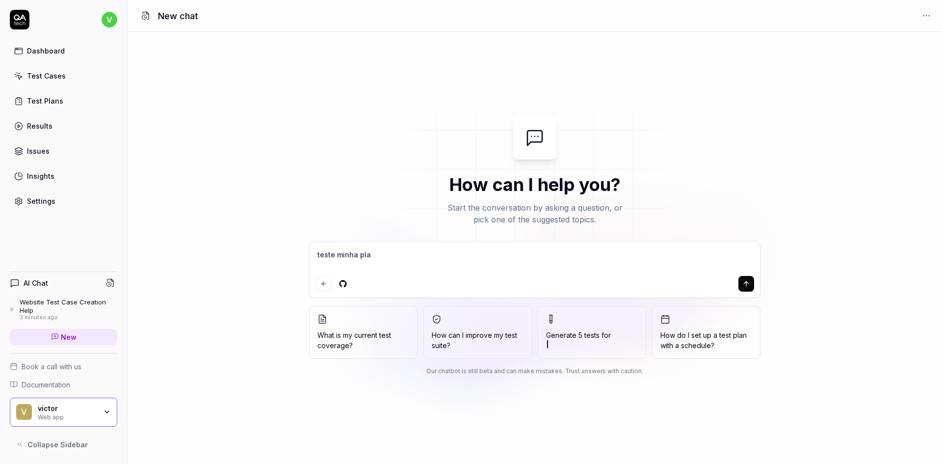
type textarea "*"
type textarea "teste minha plata"
type textarea "*"
type textarea "teste minha plataf"
type textarea "*"
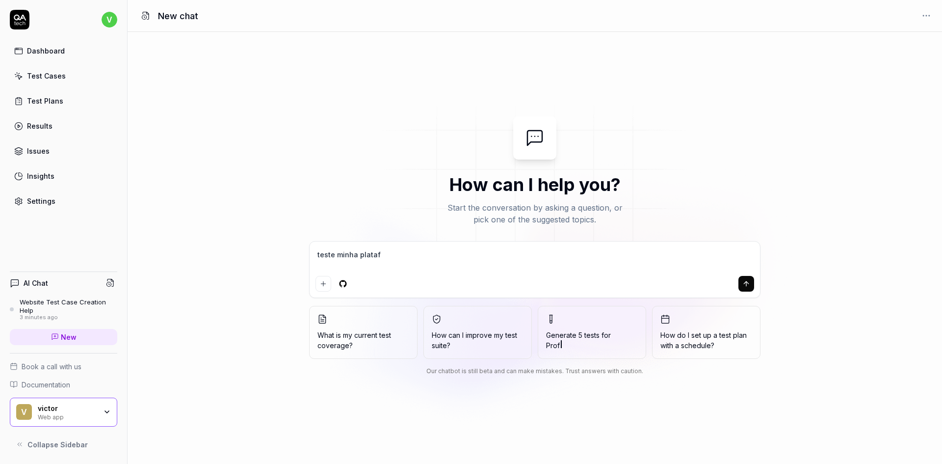
type textarea "teste minha platafo"
type textarea "*"
type textarea "teste minha platafor"
type textarea "*"
type textarea "teste minha plataform"
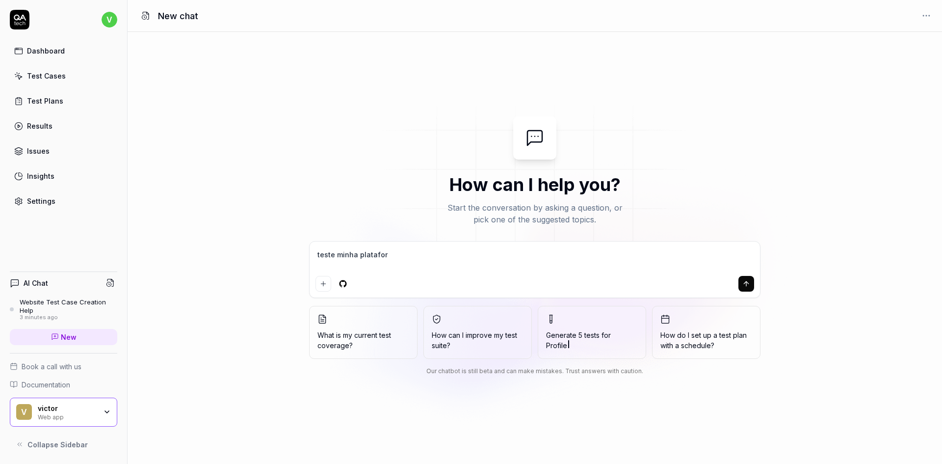
type textarea "*"
type textarea "teste minha plataforma"
type textarea "*"
type textarea "teste minha plataforma:"
type textarea "*"
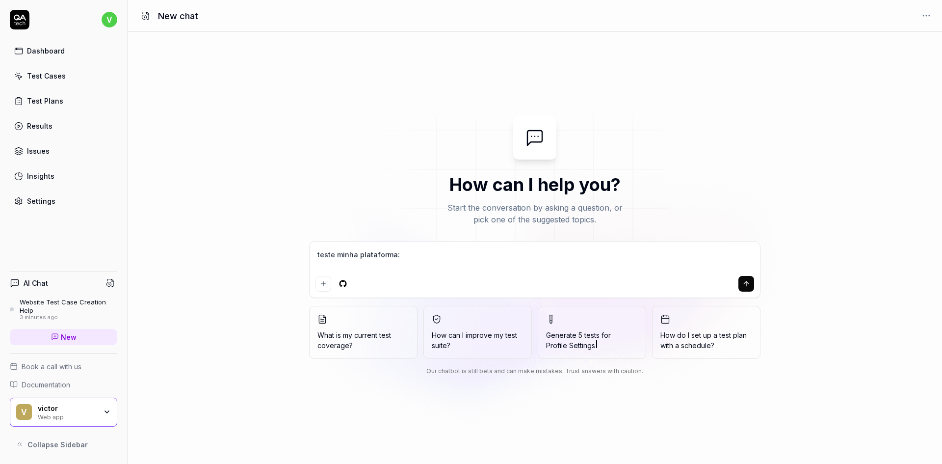
type textarea "teste minha plataforma:"
type textarea "*"
type textarea "teste minha plataforma:"
type textarea "*"
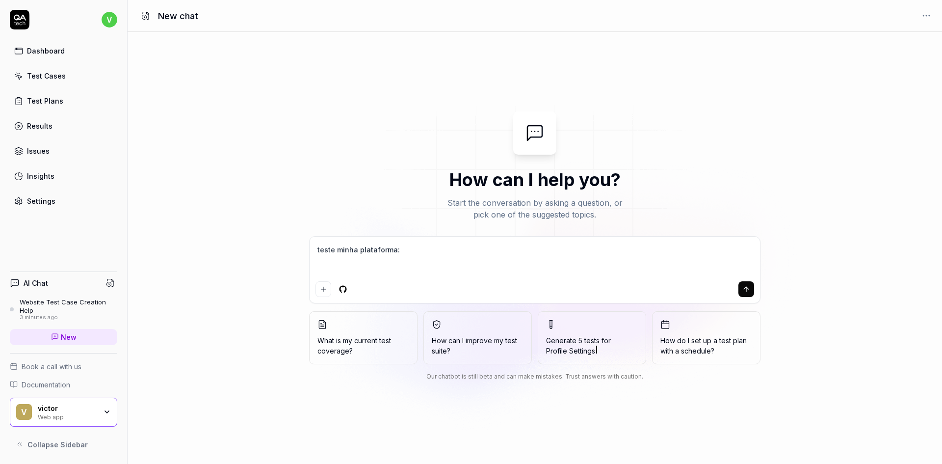
paste textarea "[URL][DOMAIN_NAME]"
type textarea "teste minha plataforma: https://ia-bot-tests.vercel.app/"
type textarea "*"
type textarea "teste minha plataforma: https://ia-bot-tests.vercel.app/"
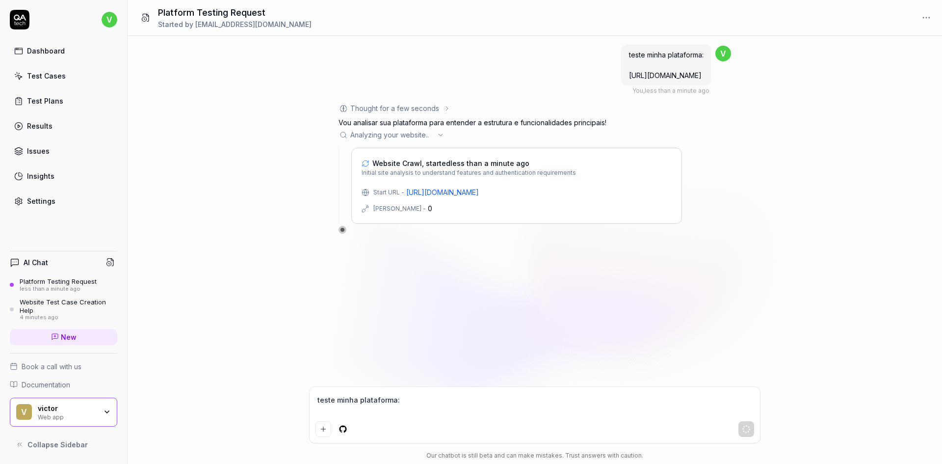
click at [437, 134] on div "Analyzing your website .. ." at bounding box center [511, 135] width 344 height 10
click at [439, 134] on icon at bounding box center [441, 135] width 8 height 8
click at [449, 106] on icon at bounding box center [447, 109] width 8 height 8
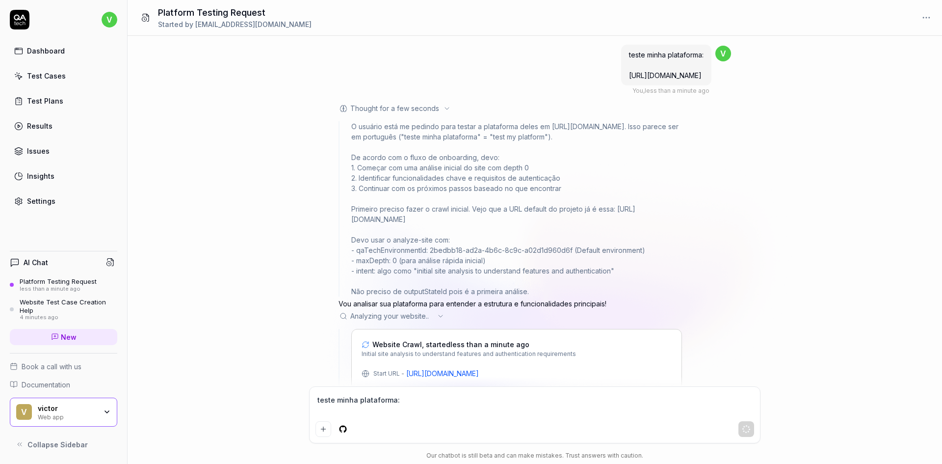
scroll to position [38, 0]
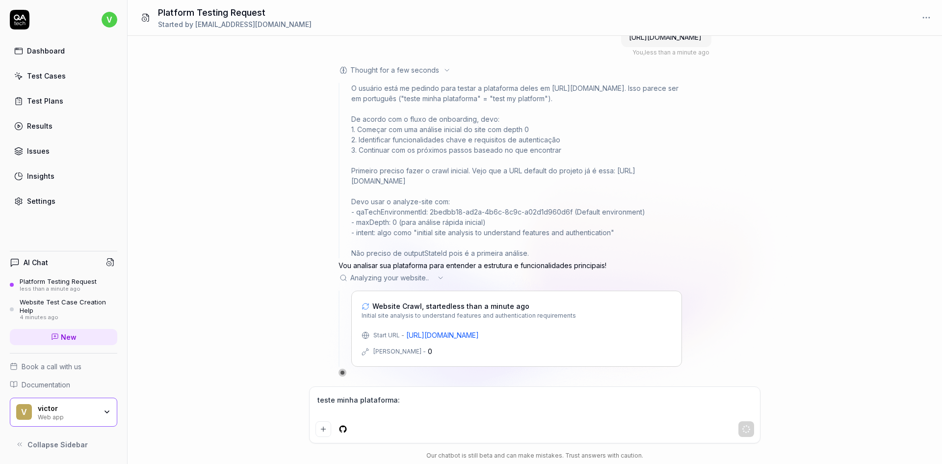
click at [448, 63] on div "teste minha plataforma: https://ia-bot-tests.vercel.app/ You , less than a minu…" at bounding box center [535, 190] width 393 height 371
click at [442, 76] on div "Thought for a few seconds O usuário está me pedindo para testar a plataforma de…" at bounding box center [511, 221] width 344 height 312
click at [446, 67] on icon at bounding box center [447, 70] width 8 height 8
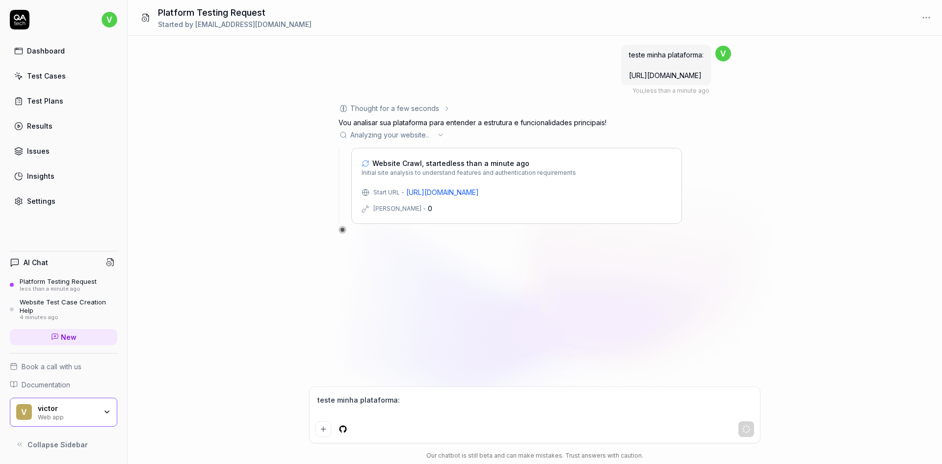
scroll to position [0, 0]
click at [39, 288] on div "less than a minute ago" at bounding box center [58, 289] width 77 height 7
click at [65, 312] on div "Website Test Case Creation Help" at bounding box center [69, 306] width 98 height 16
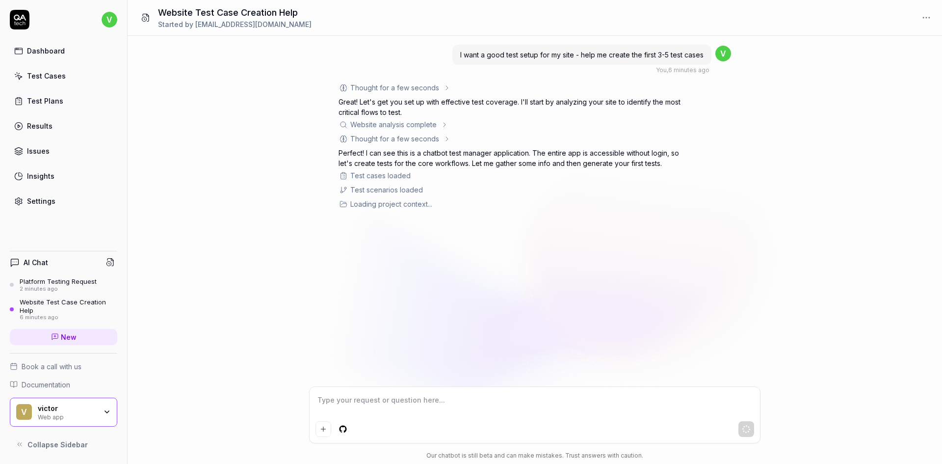
click at [34, 85] on link "Test Cases" at bounding box center [63, 75] width 107 height 19
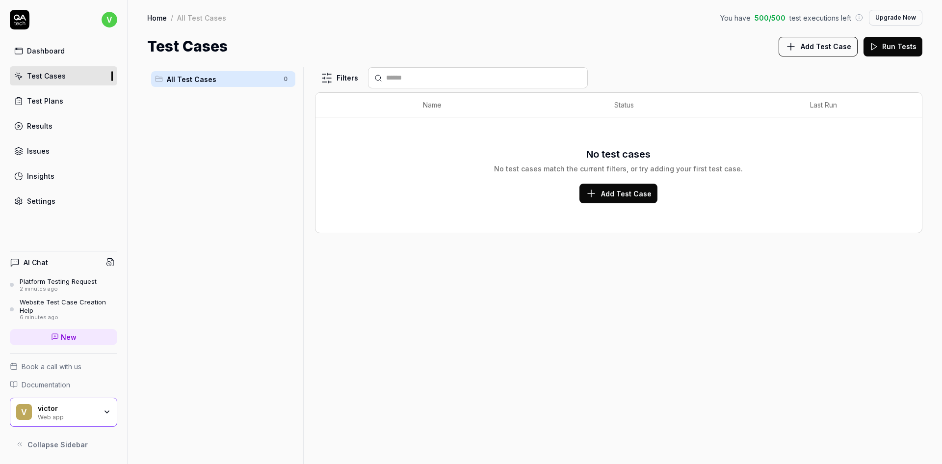
click at [70, 298] on div "Website Test Case Creation Help" at bounding box center [69, 306] width 98 height 16
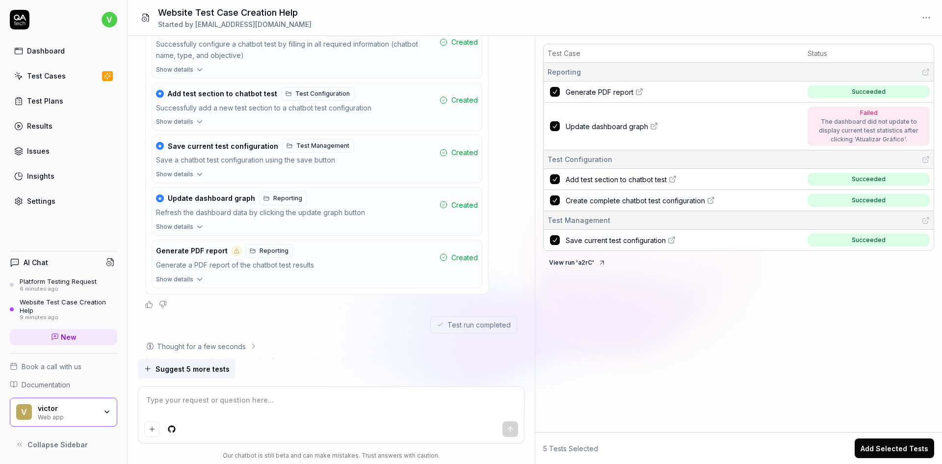
scroll to position [586, 0]
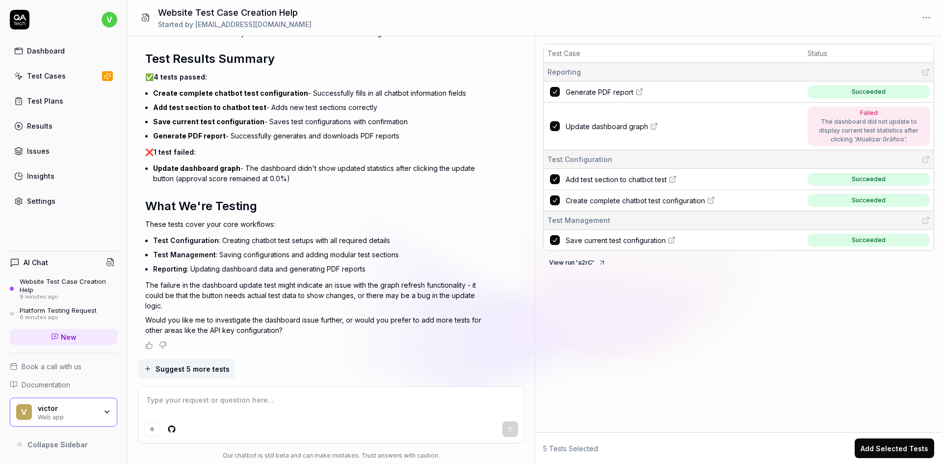
type textarea "*"
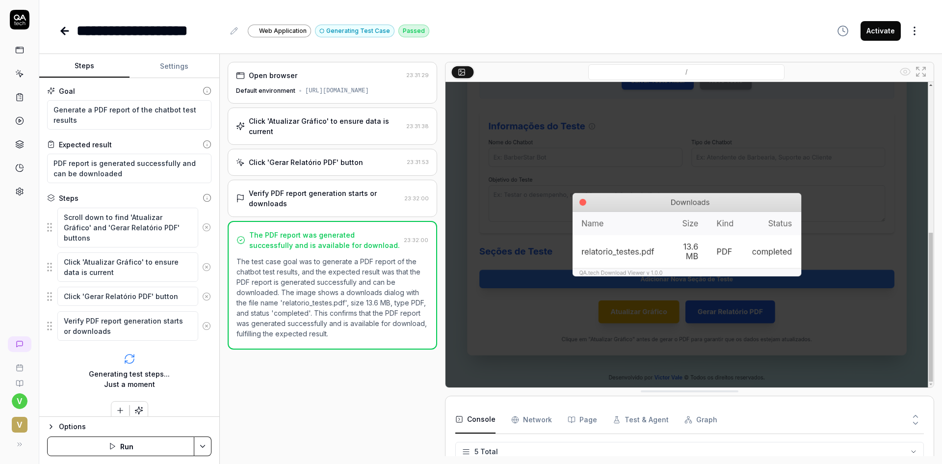
scroll to position [36, 0]
click at [643, 86] on img at bounding box center [690, 234] width 488 height 305
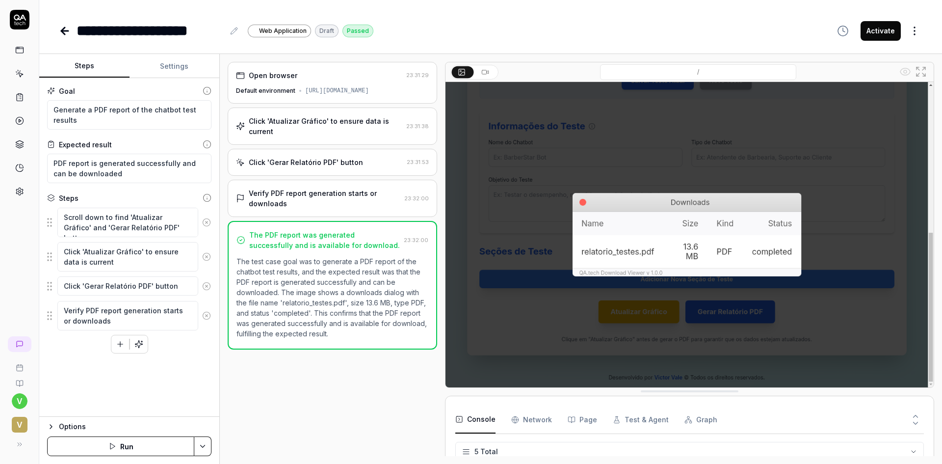
type textarea "*"
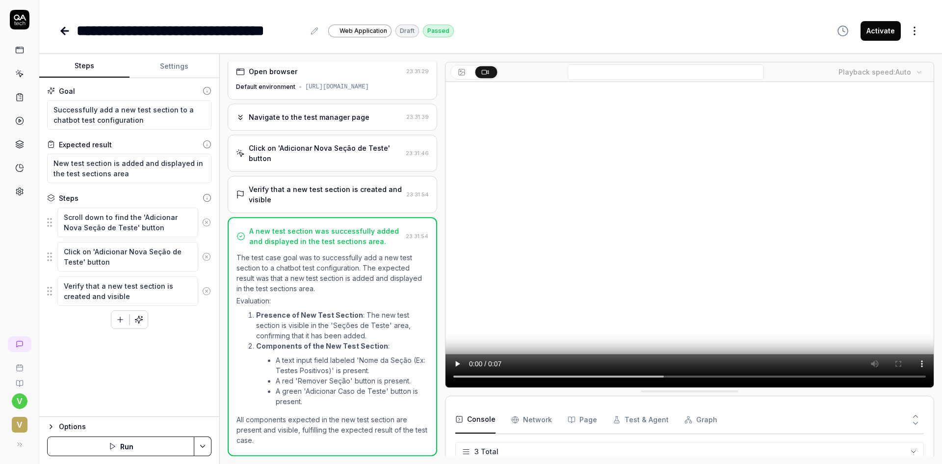
type textarea "*"
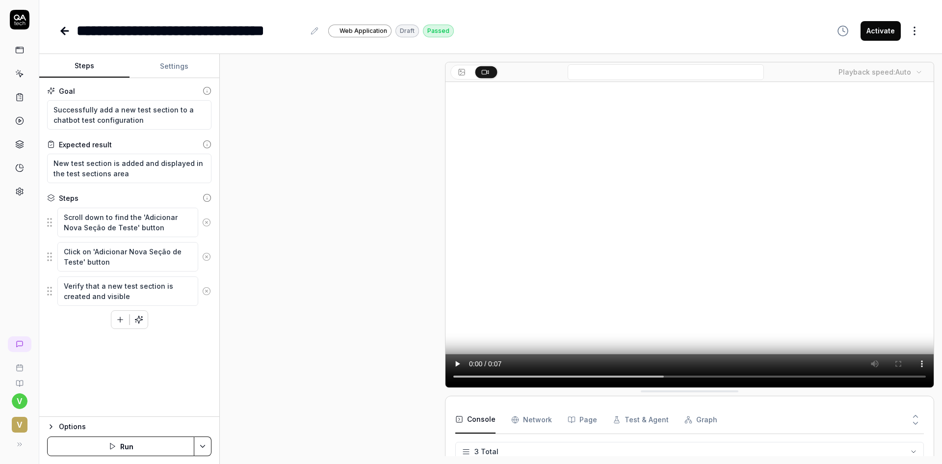
scroll to position [4, 0]
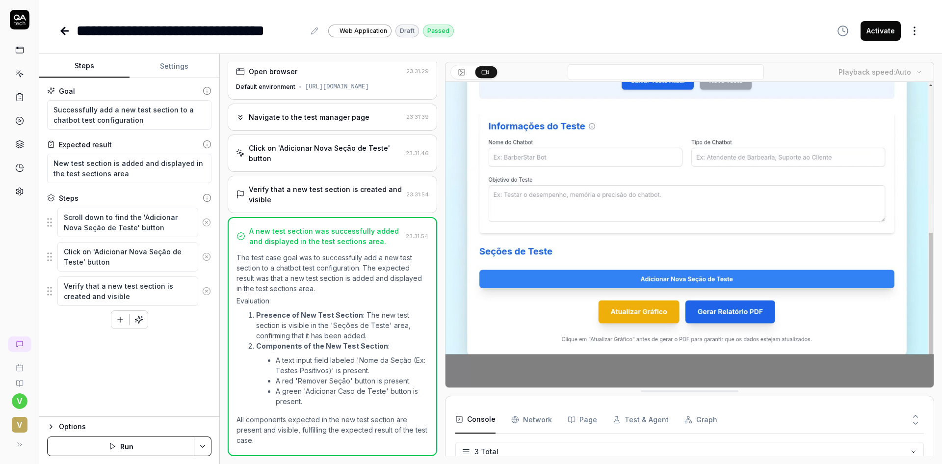
click at [512, 418] on icon "button" at bounding box center [515, 420] width 8 height 8
click at [592, 421] on button "Page" at bounding box center [582, 419] width 29 height 27
click at [652, 147] on video at bounding box center [690, 234] width 488 height 305
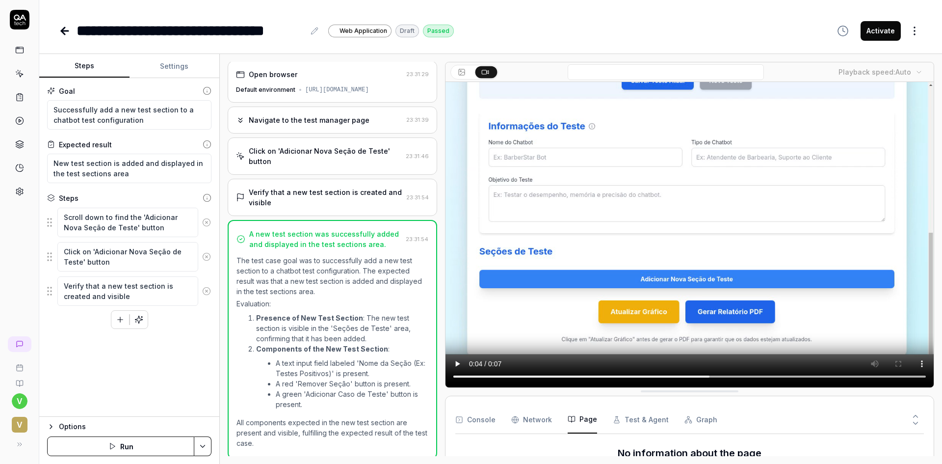
scroll to position [0, 0]
click at [343, 82] on div "Open browser 23:31:29 Default environment [URL][DOMAIN_NAME]" at bounding box center [333, 83] width 210 height 42
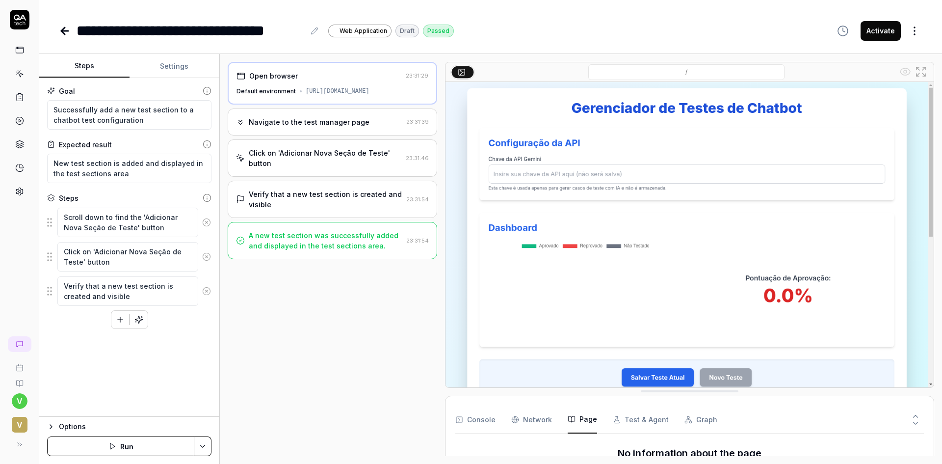
click at [327, 114] on div "Navigate to the test manager page 23:31:39" at bounding box center [333, 121] width 210 height 27
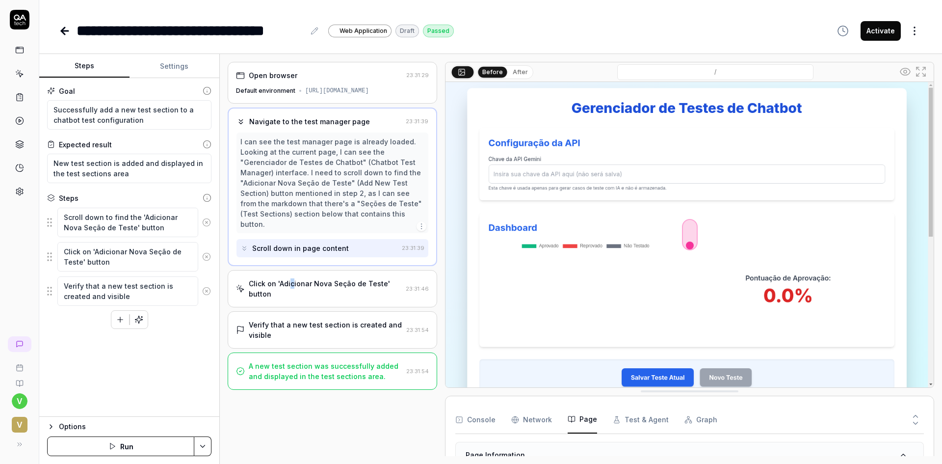
click at [293, 278] on div "Click on 'Adicionar Nova Seção de Teste' button" at bounding box center [325, 288] width 153 height 21
